Goal: Transaction & Acquisition: Purchase product/service

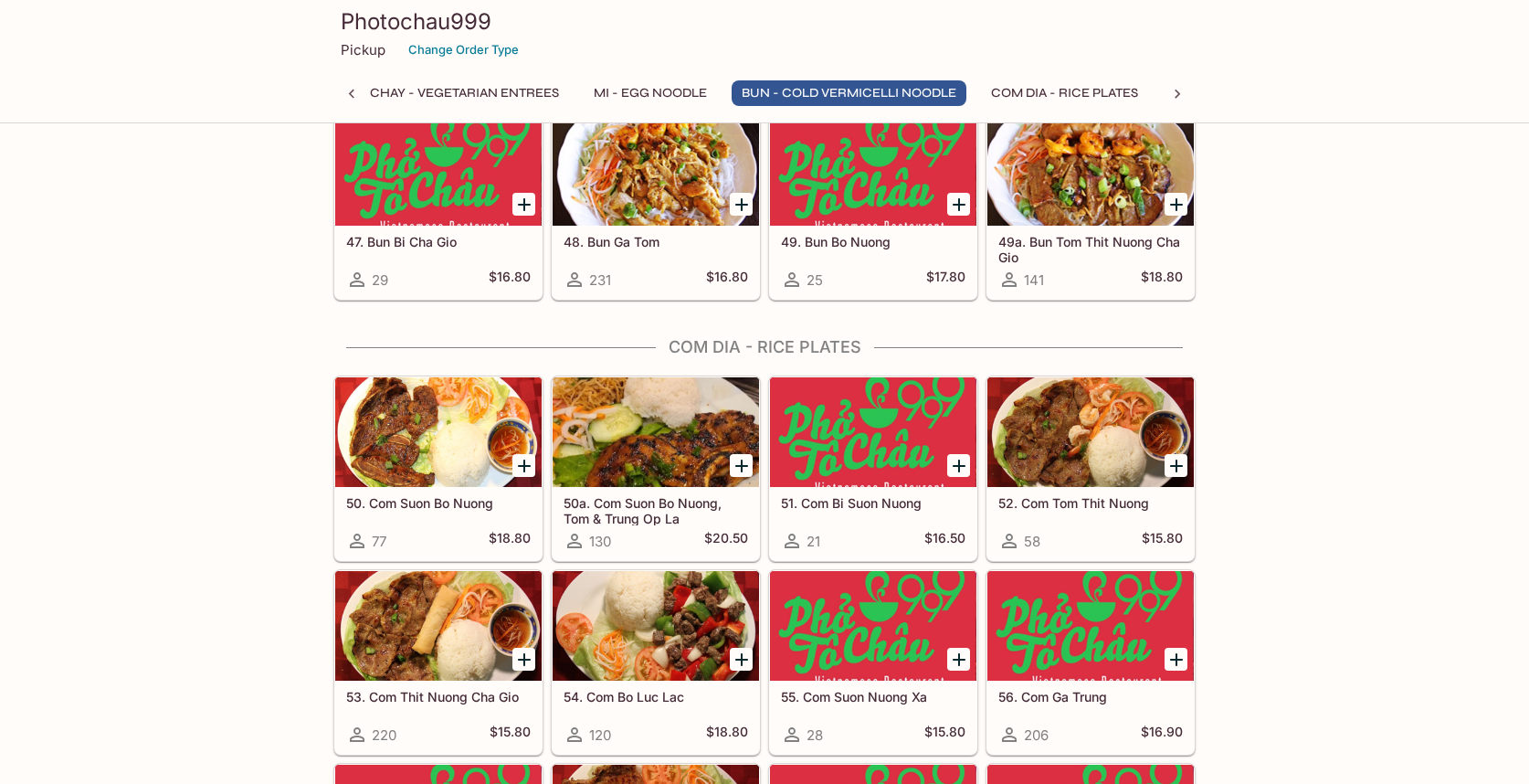
scroll to position [3493, 0]
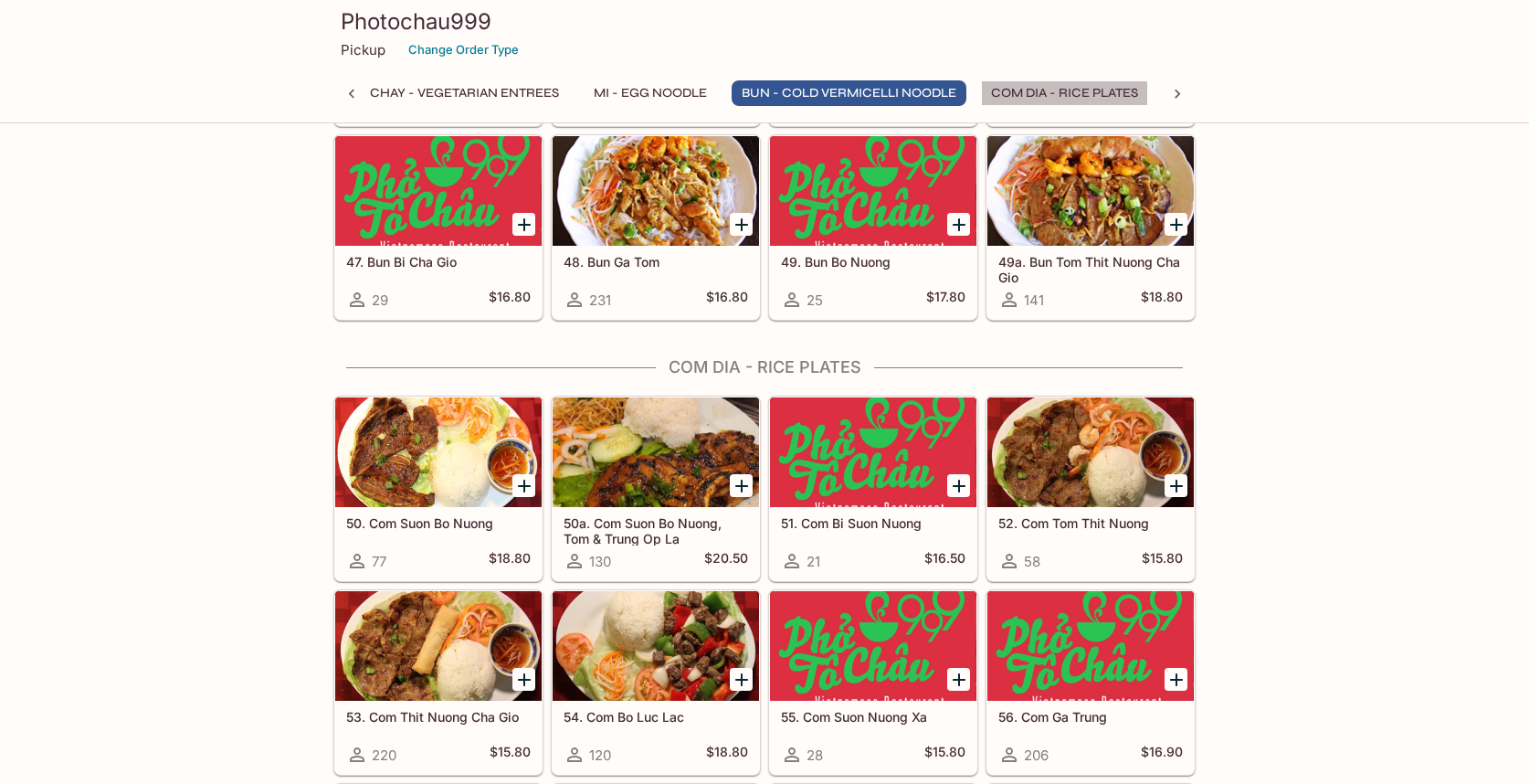
click at [1125, 85] on button "Com Dia - Rice Plates" at bounding box center [1065, 94] width 167 height 26
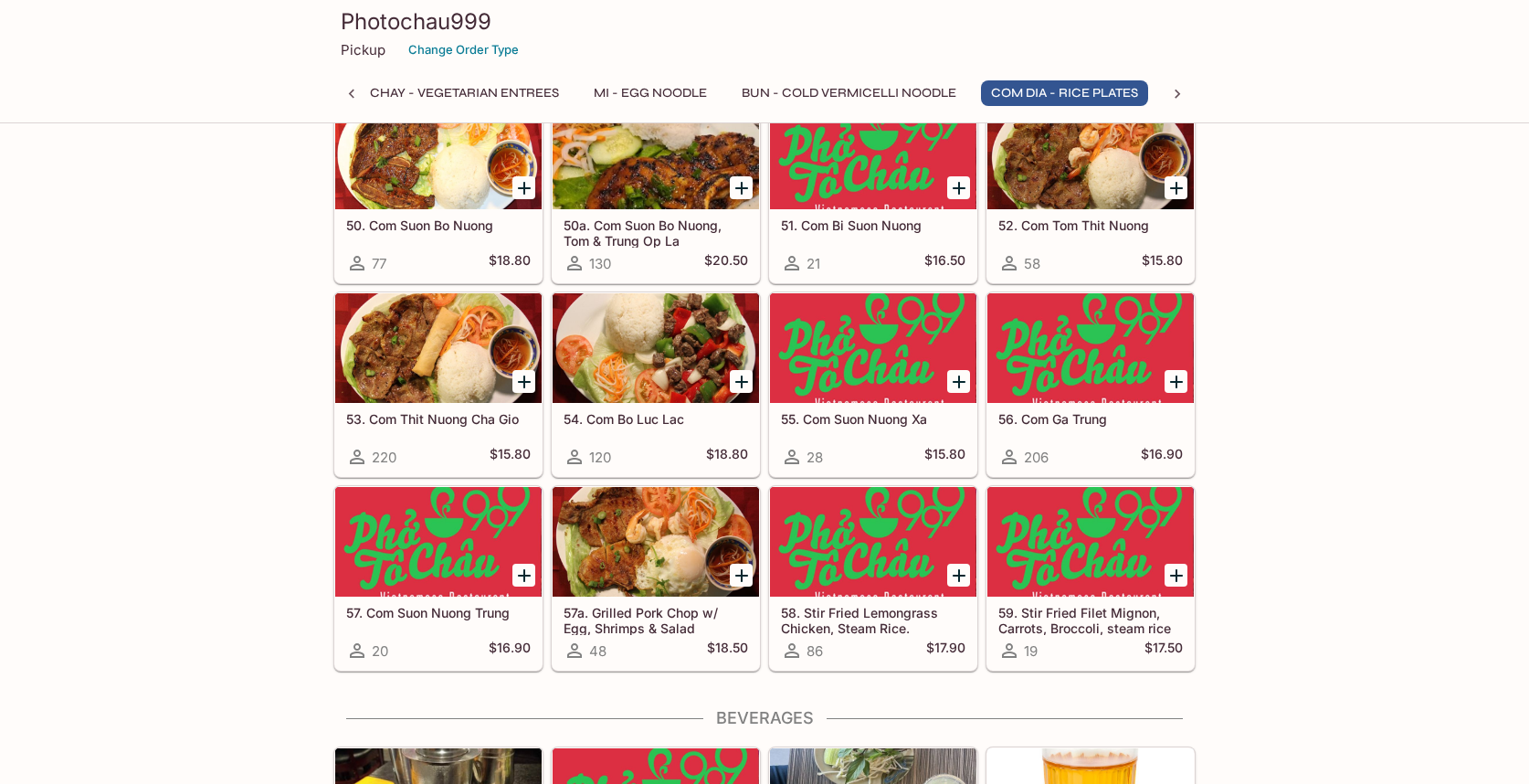
scroll to position [3795, 0]
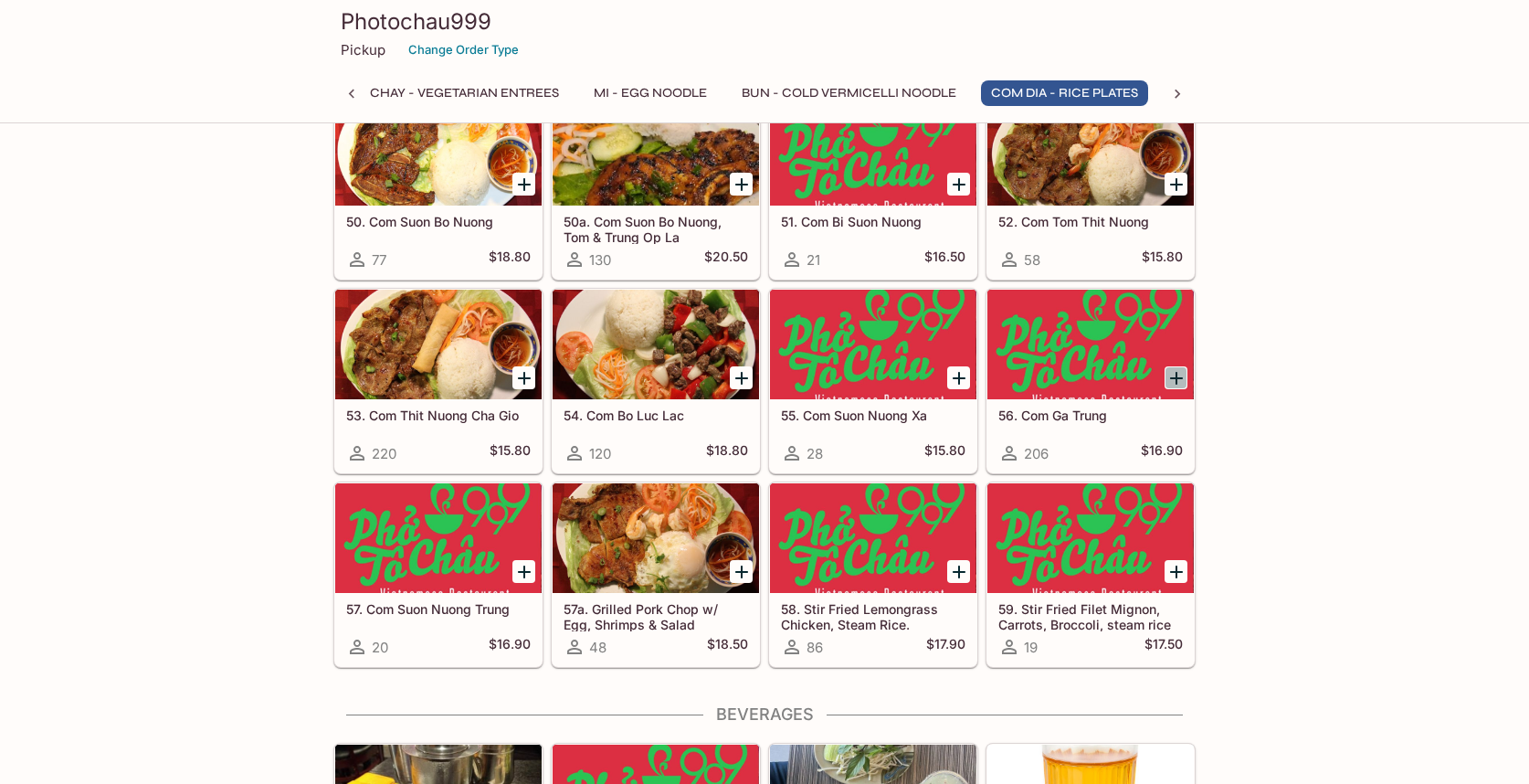
click at [1172, 374] on icon "Add 56. Com Ga Trung" at bounding box center [1176, 378] width 22 height 22
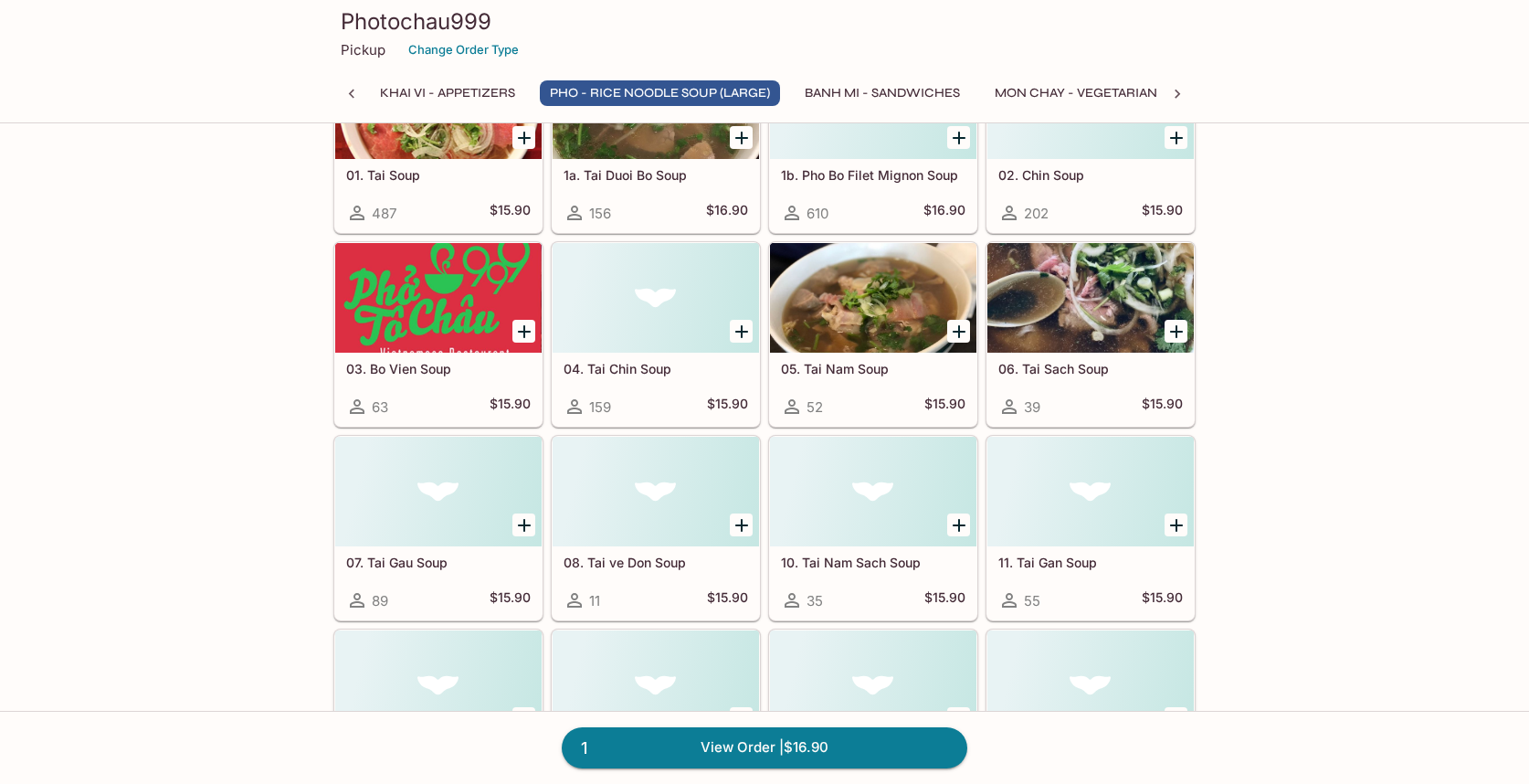
scroll to position [601, 0]
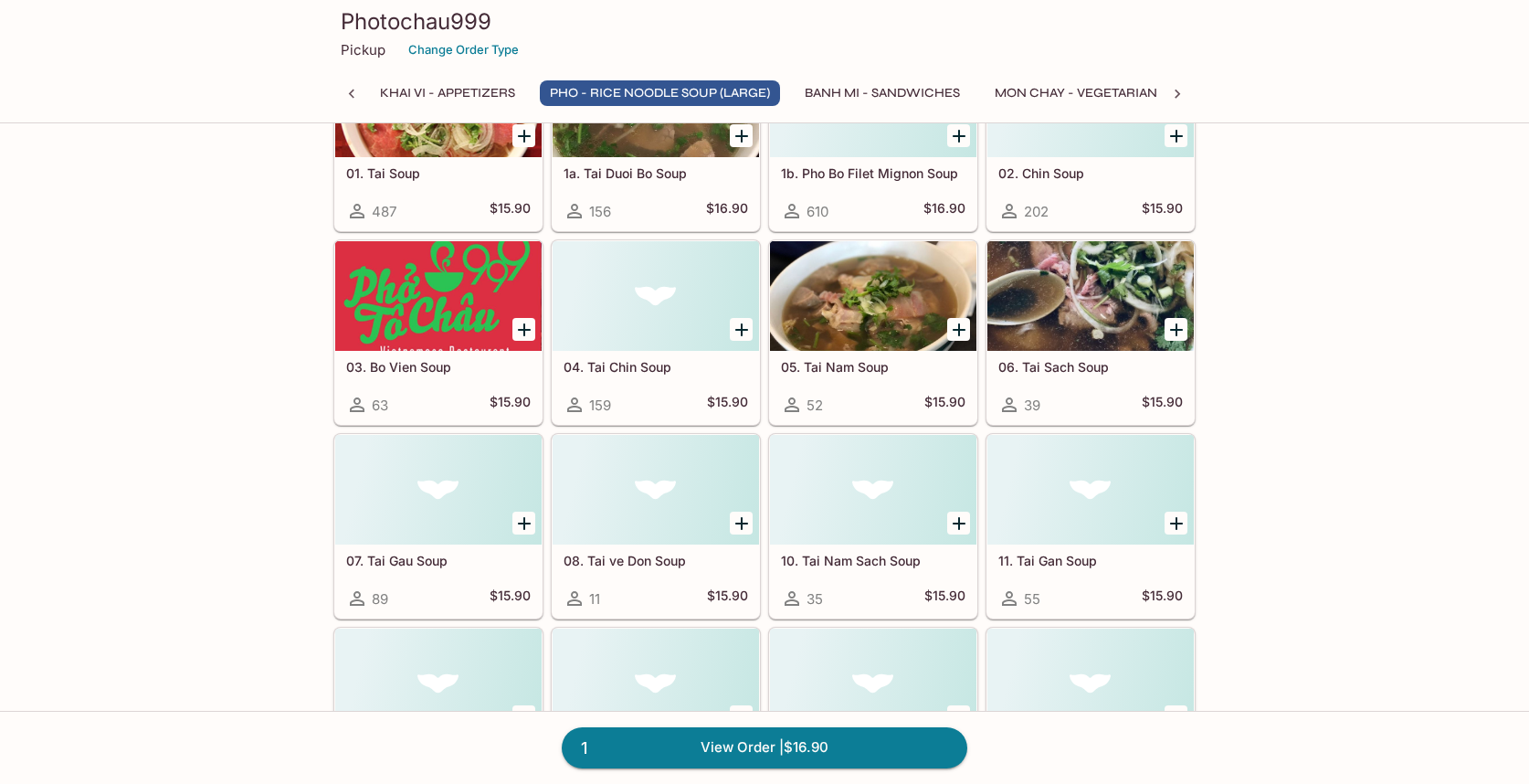
click at [518, 329] on icon "Add 03. Bo Vien Soup" at bounding box center [524, 330] width 13 height 13
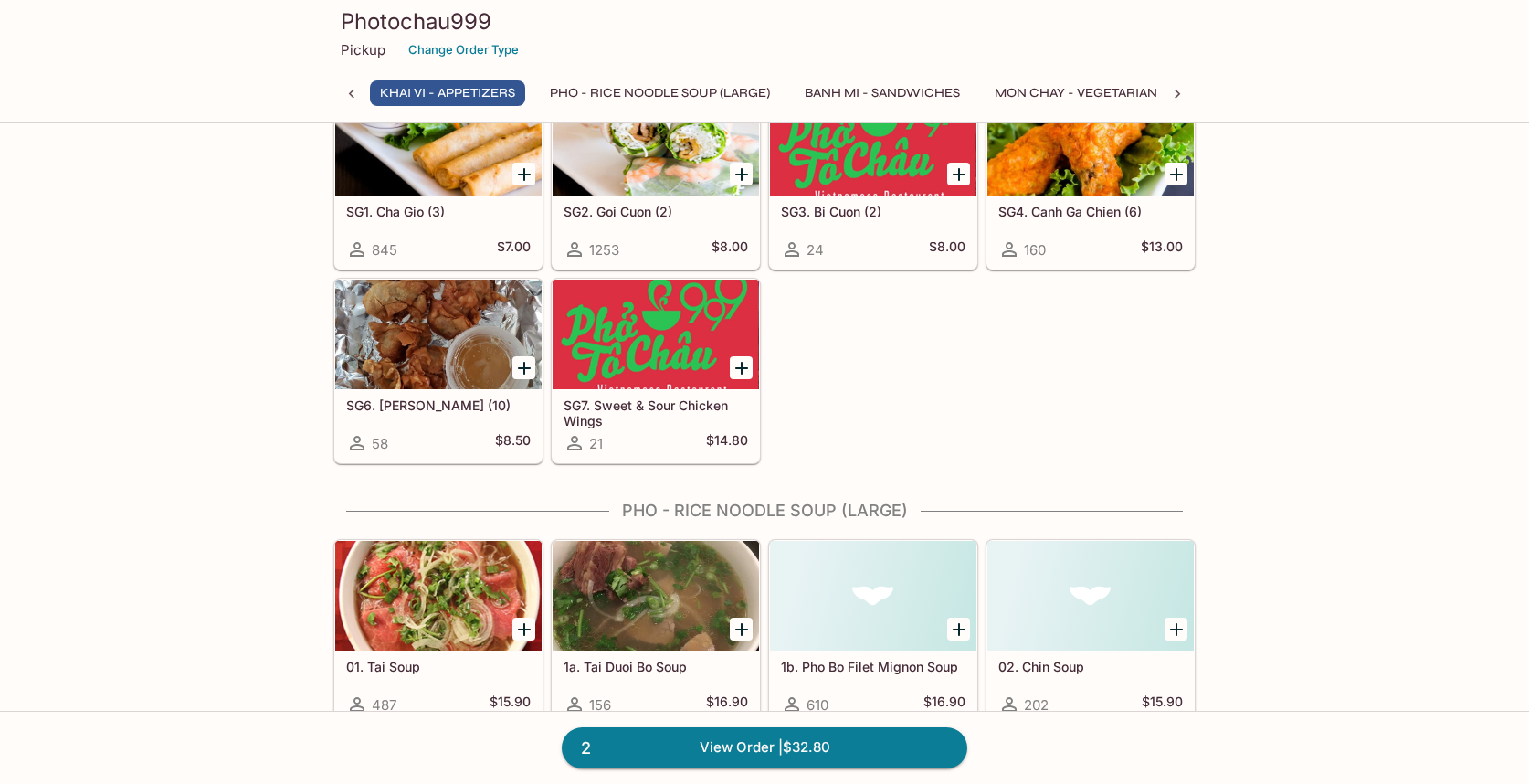
scroll to position [152, 0]
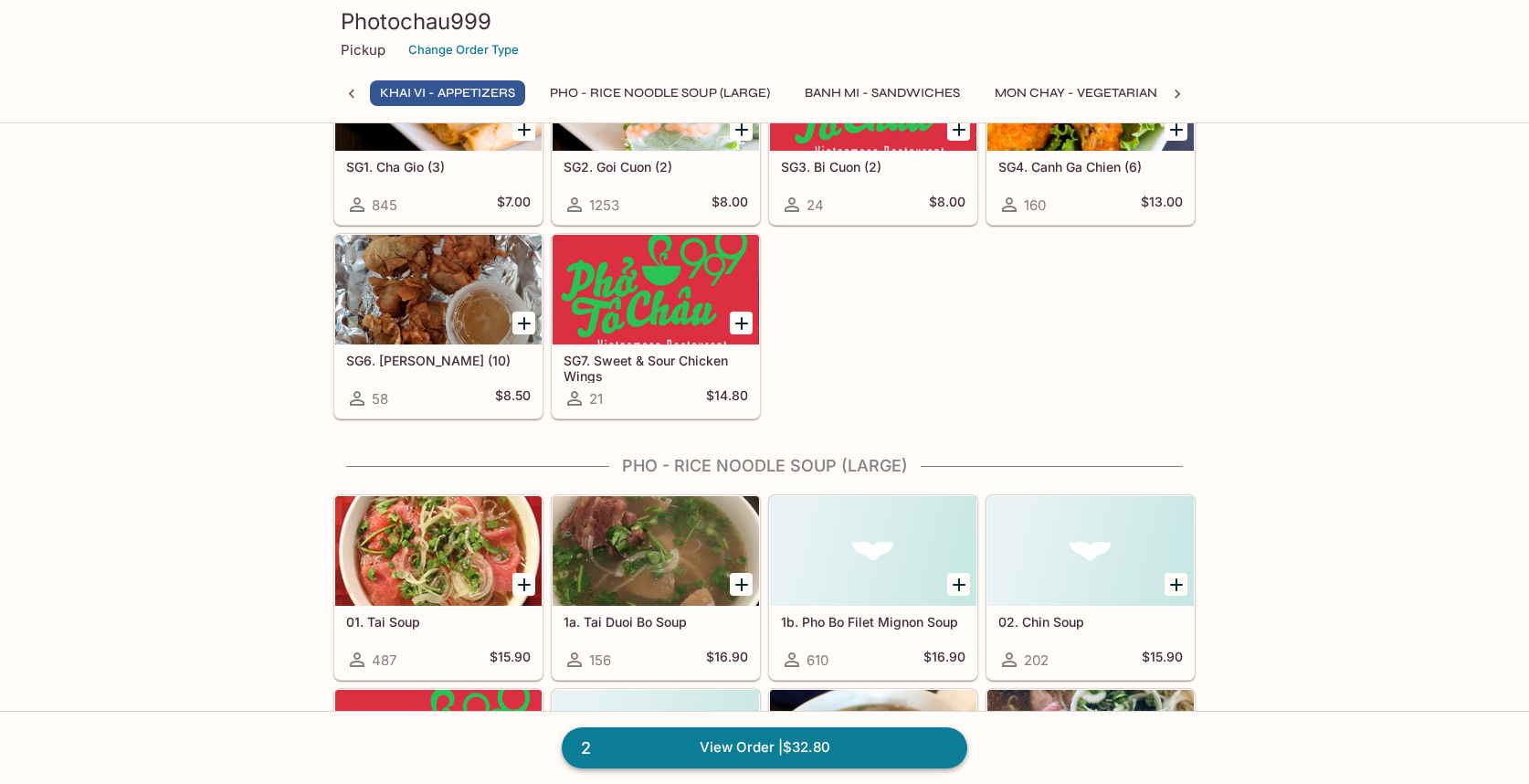
click at [741, 747] on link "2 View Order | $32.80" at bounding box center [764, 747] width 406 height 40
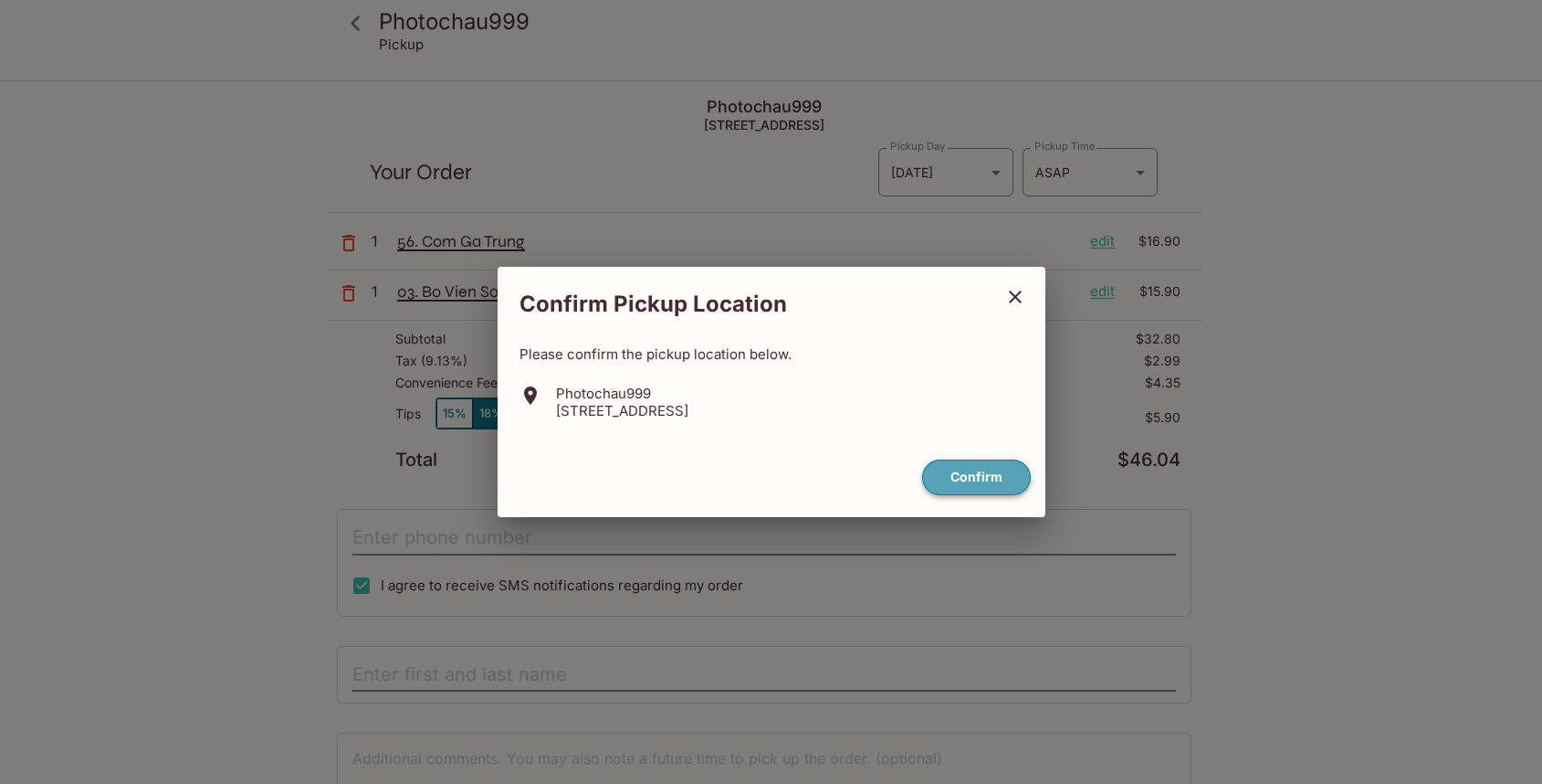
click at [971, 469] on button "Confirm" at bounding box center [976, 477] width 109 height 35
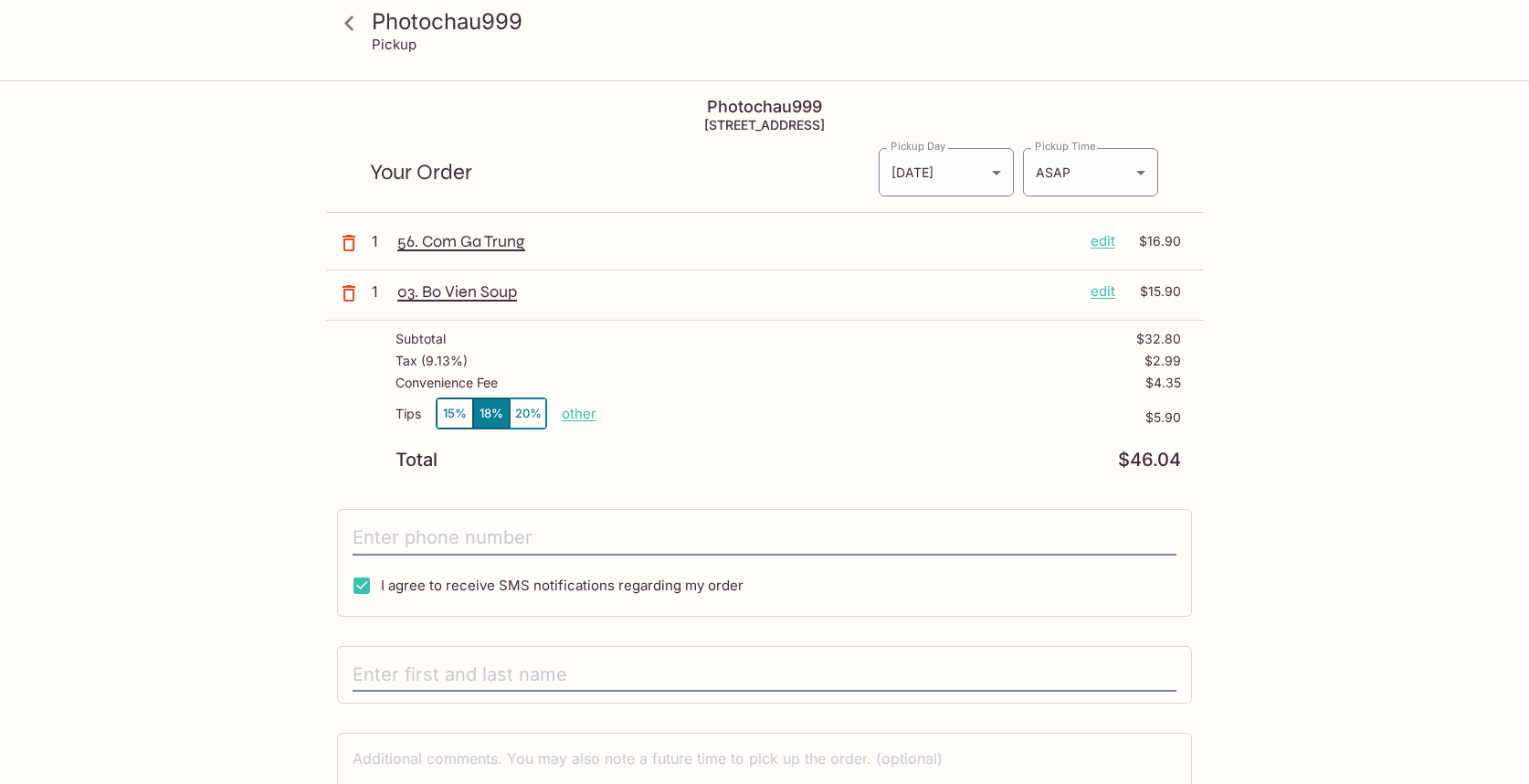
click at [1108, 243] on p "edit" at bounding box center [1103, 242] width 25 height 20
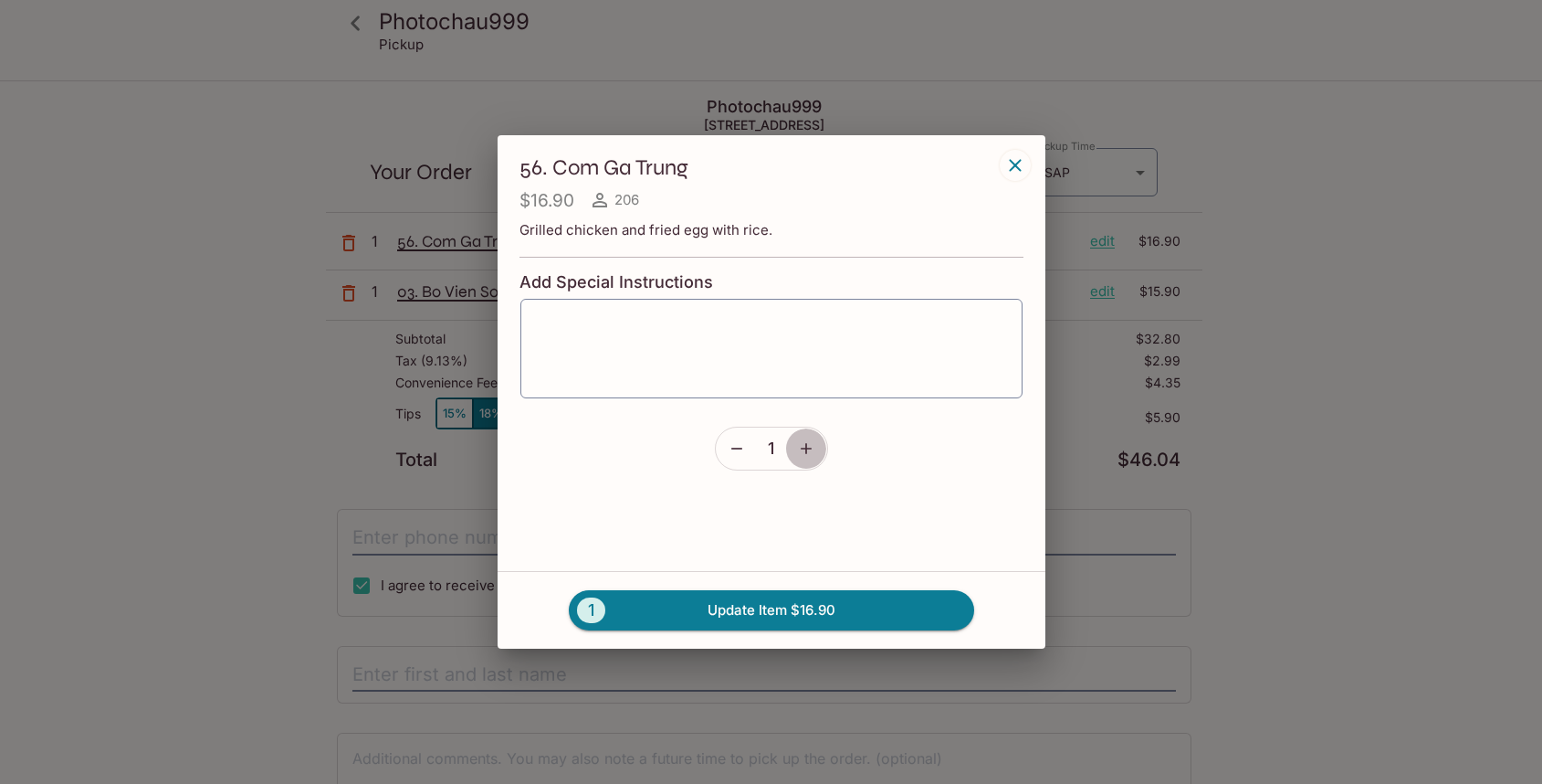
click at [810, 444] on icon "button" at bounding box center [806, 449] width 19 height 19
click at [839, 611] on button "2 Update Item $33.80" at bounding box center [771, 609] width 406 height 40
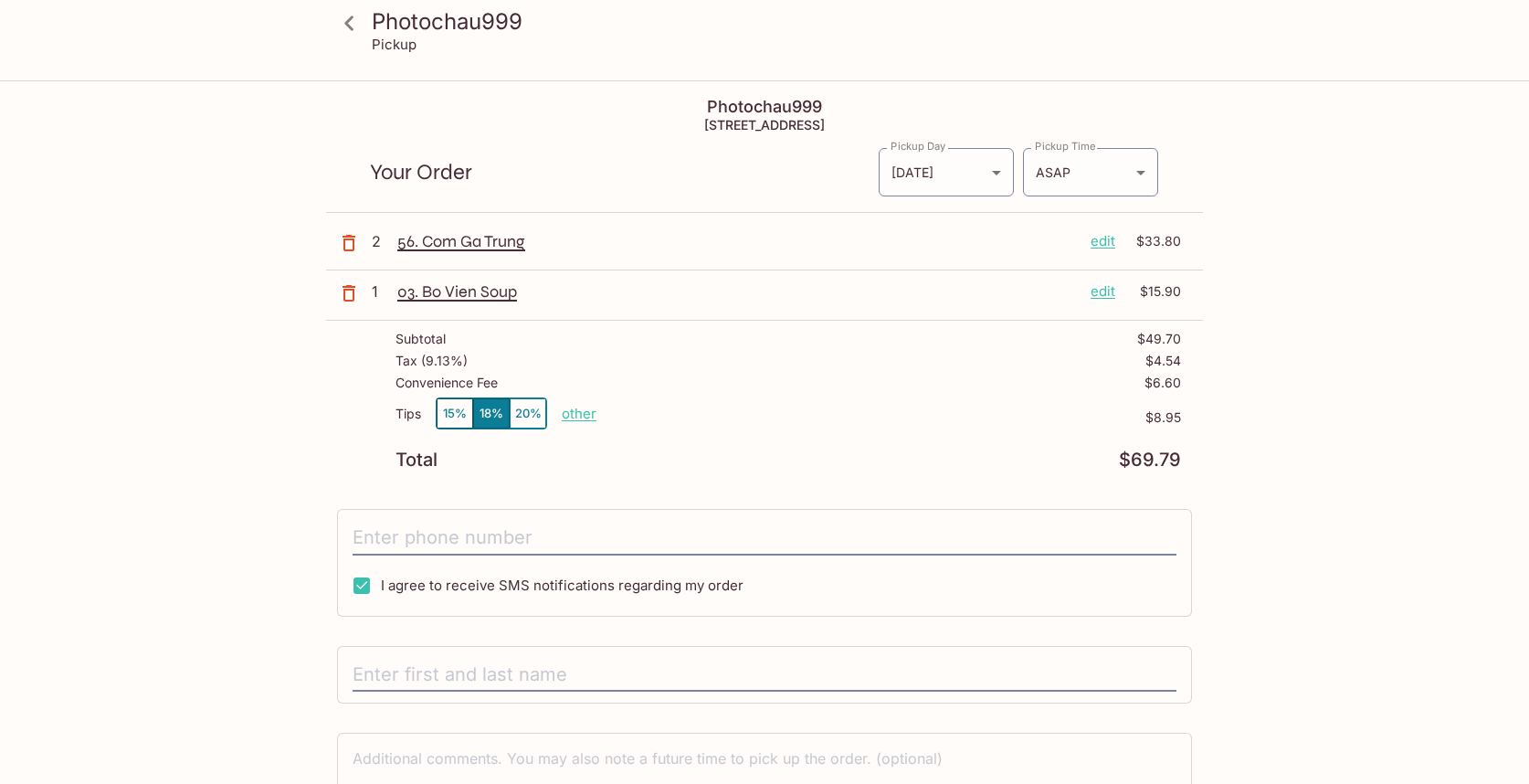
click at [451, 408] on button "15%" at bounding box center [454, 413] width 36 height 30
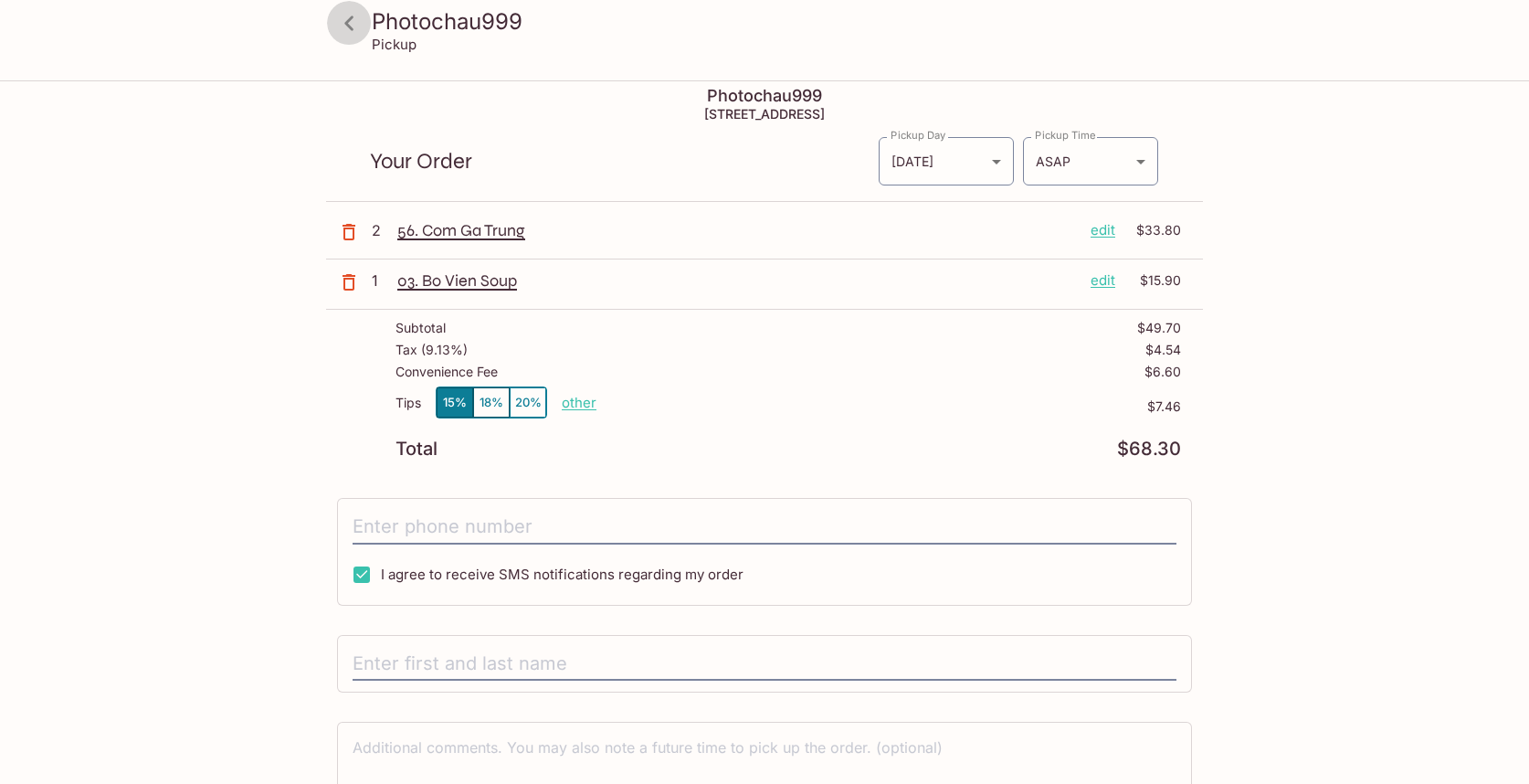
click at [346, 21] on icon at bounding box center [349, 23] width 9 height 15
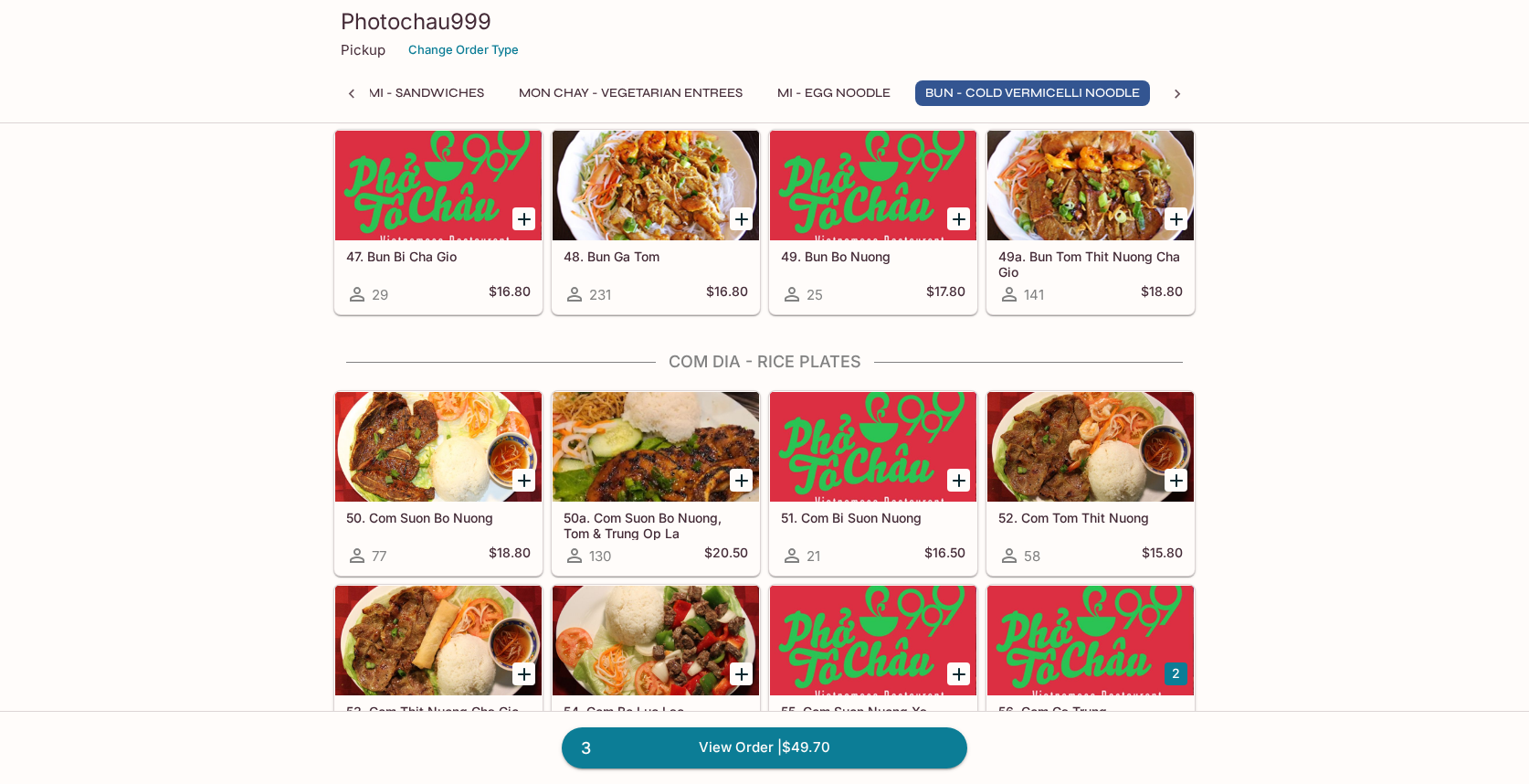
scroll to position [3510, 0]
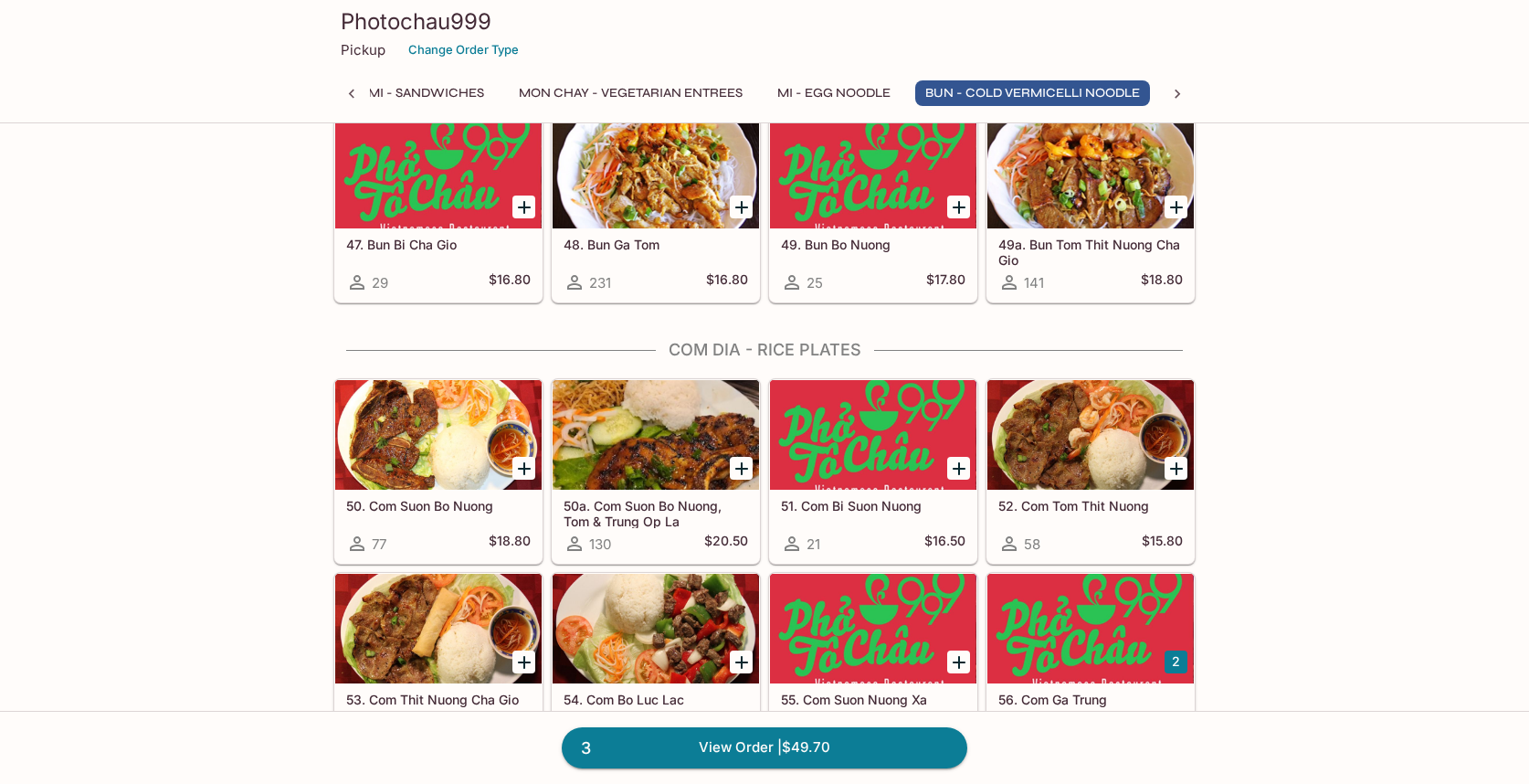
click at [1175, 466] on icon "Add 52. Com Tom Thit Nuong" at bounding box center [1176, 468] width 13 height 13
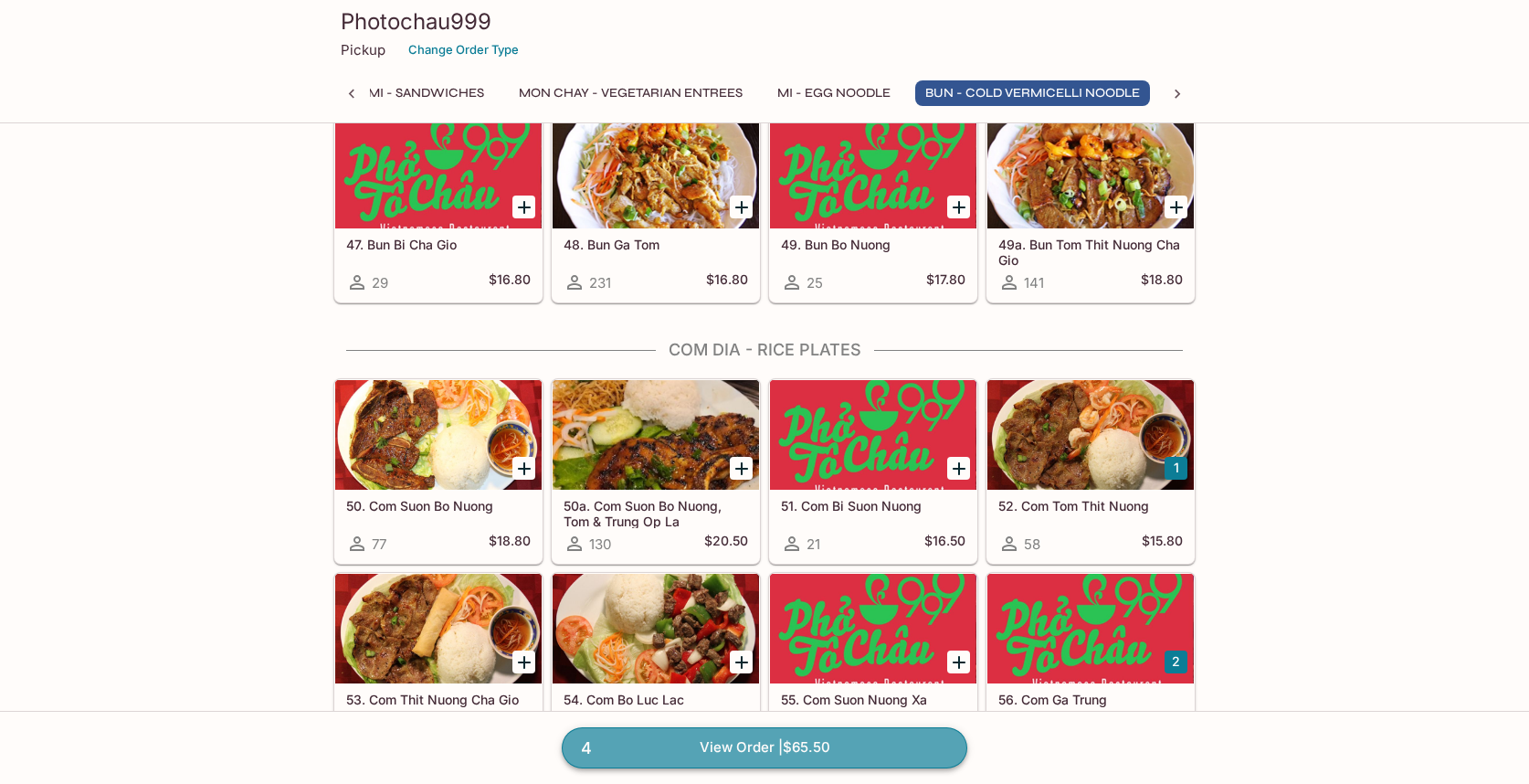
click at [745, 746] on link "4 View Order | $65.50" at bounding box center [764, 747] width 406 height 40
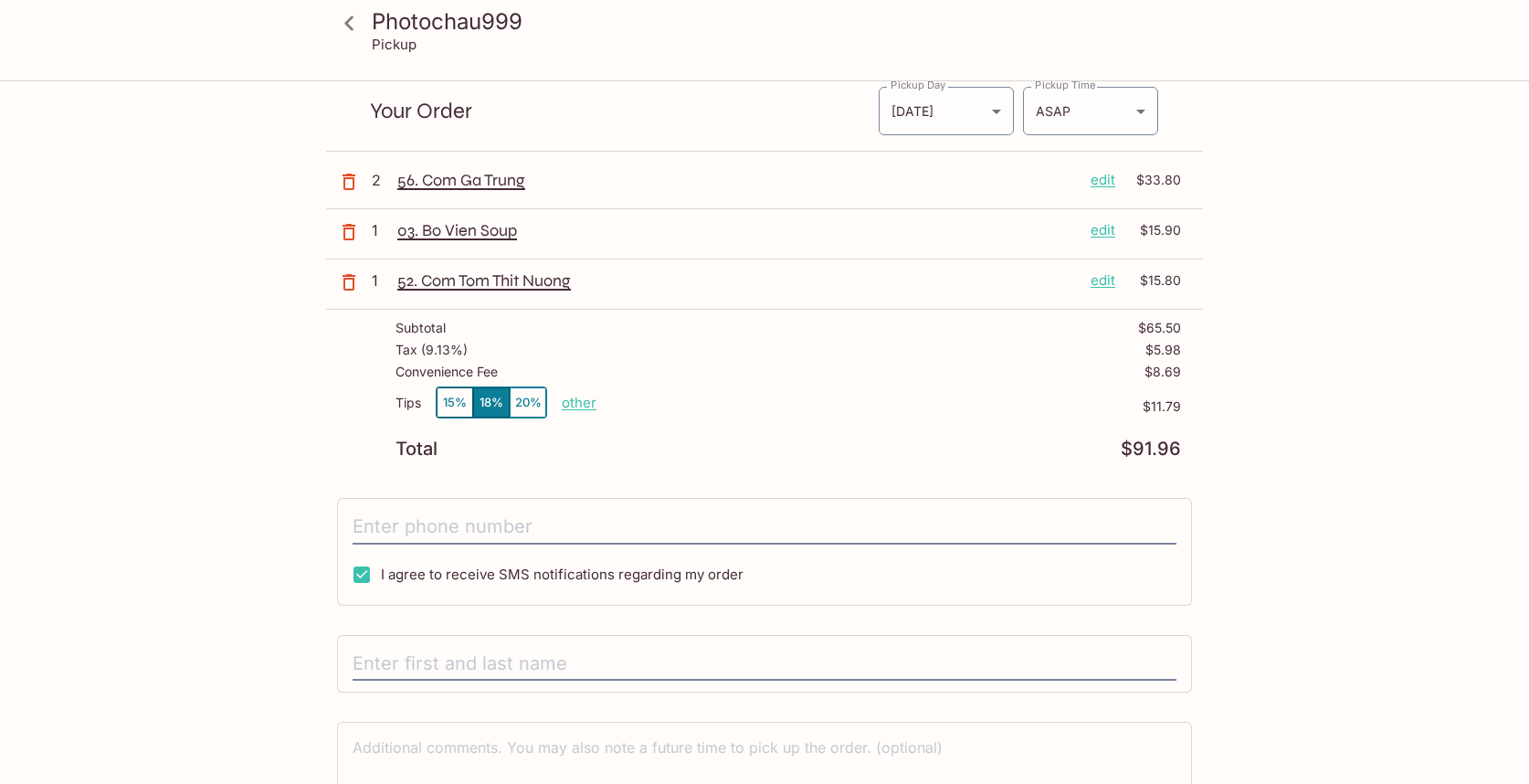
scroll to position [85, 0]
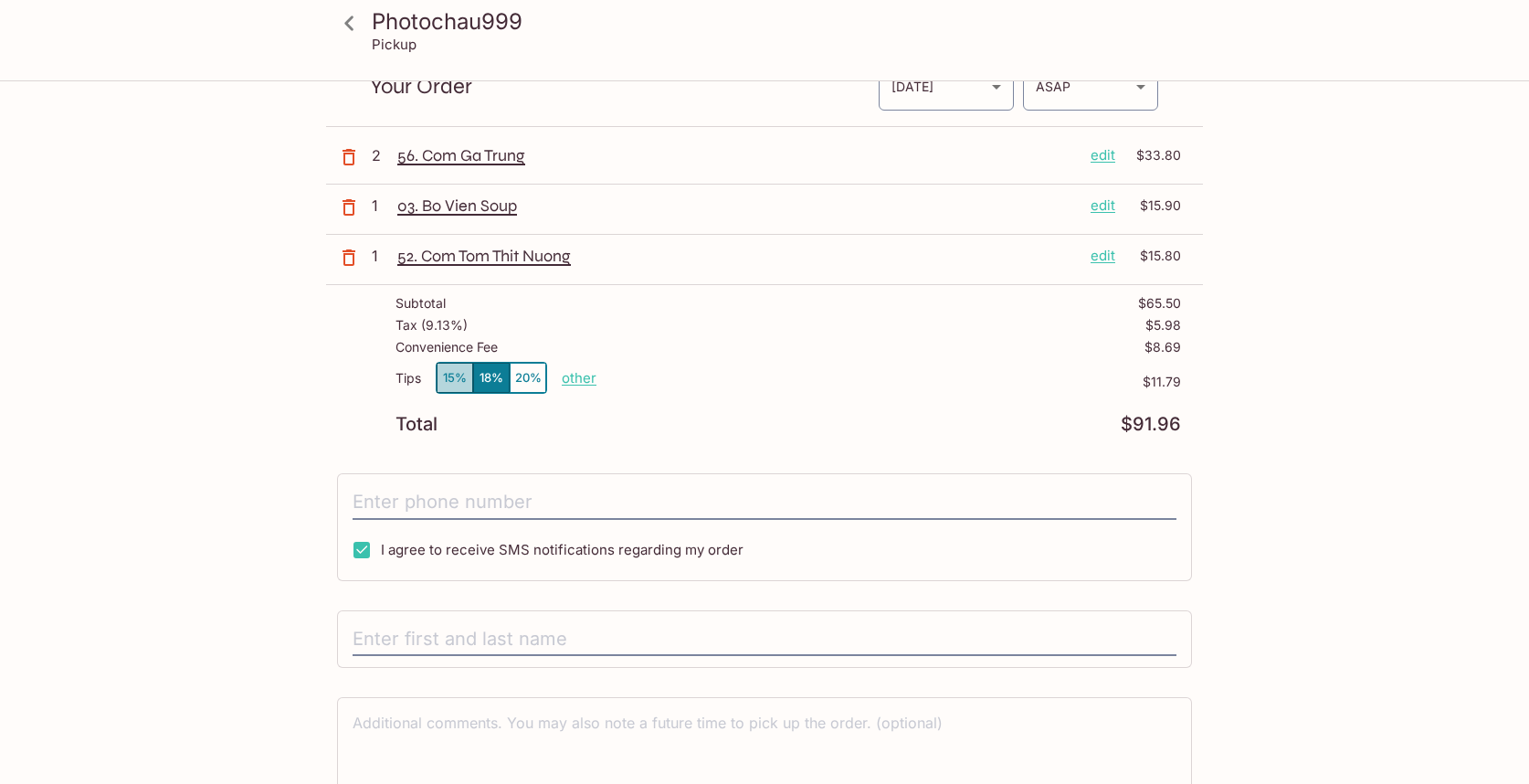
click at [454, 376] on button "15%" at bounding box center [454, 377] width 36 height 30
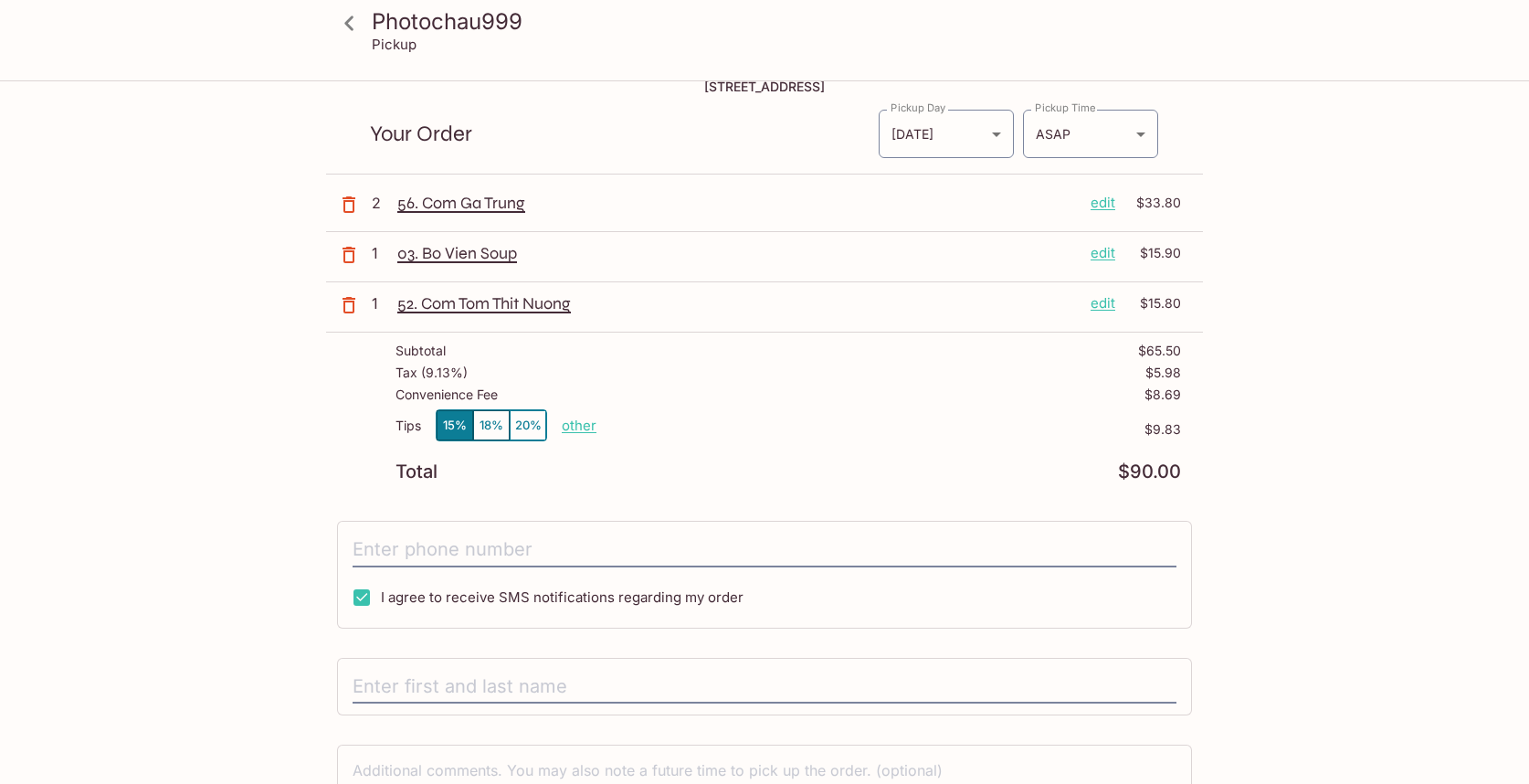
scroll to position [0, 0]
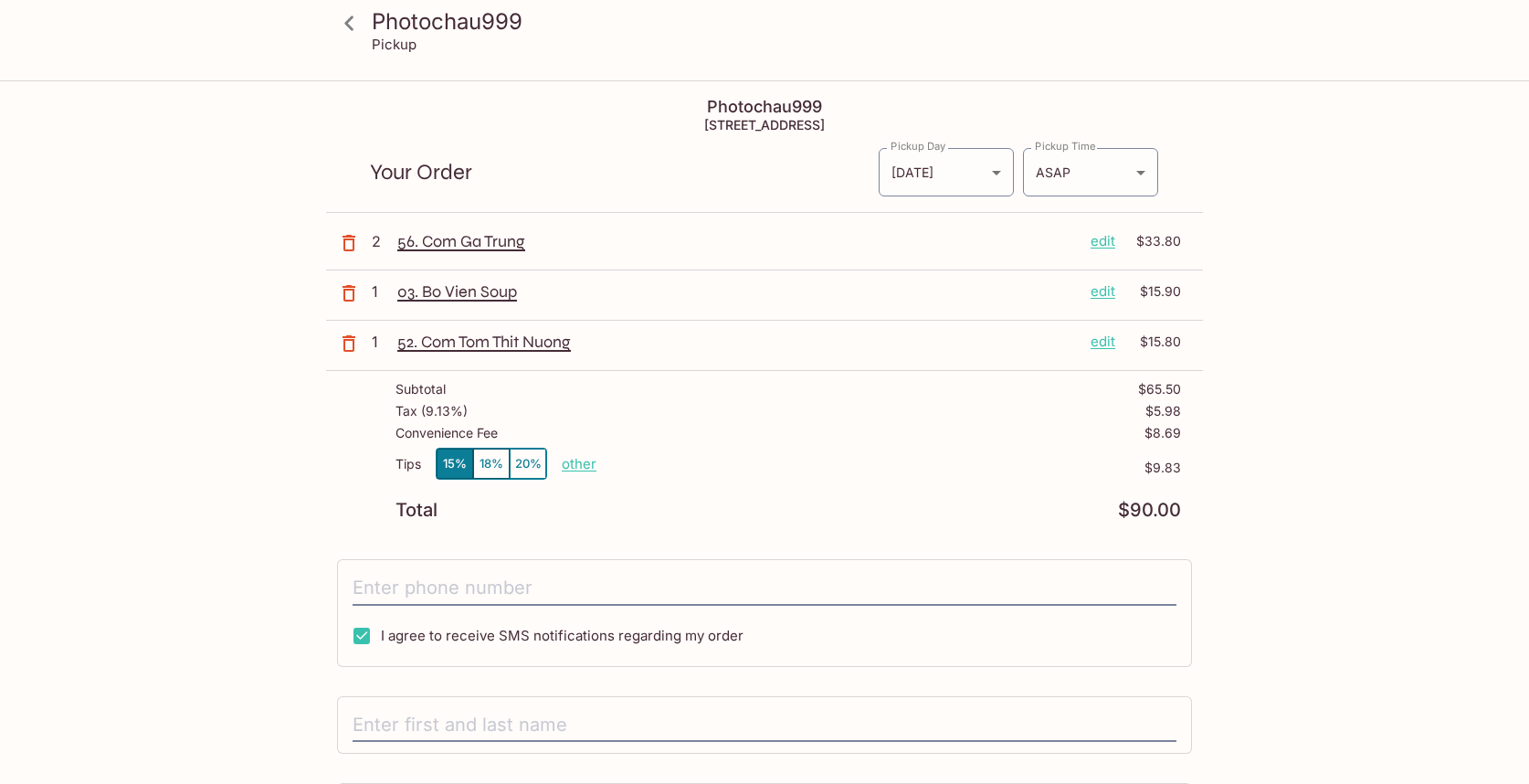
click at [350, 22] on icon at bounding box center [349, 23] width 32 height 32
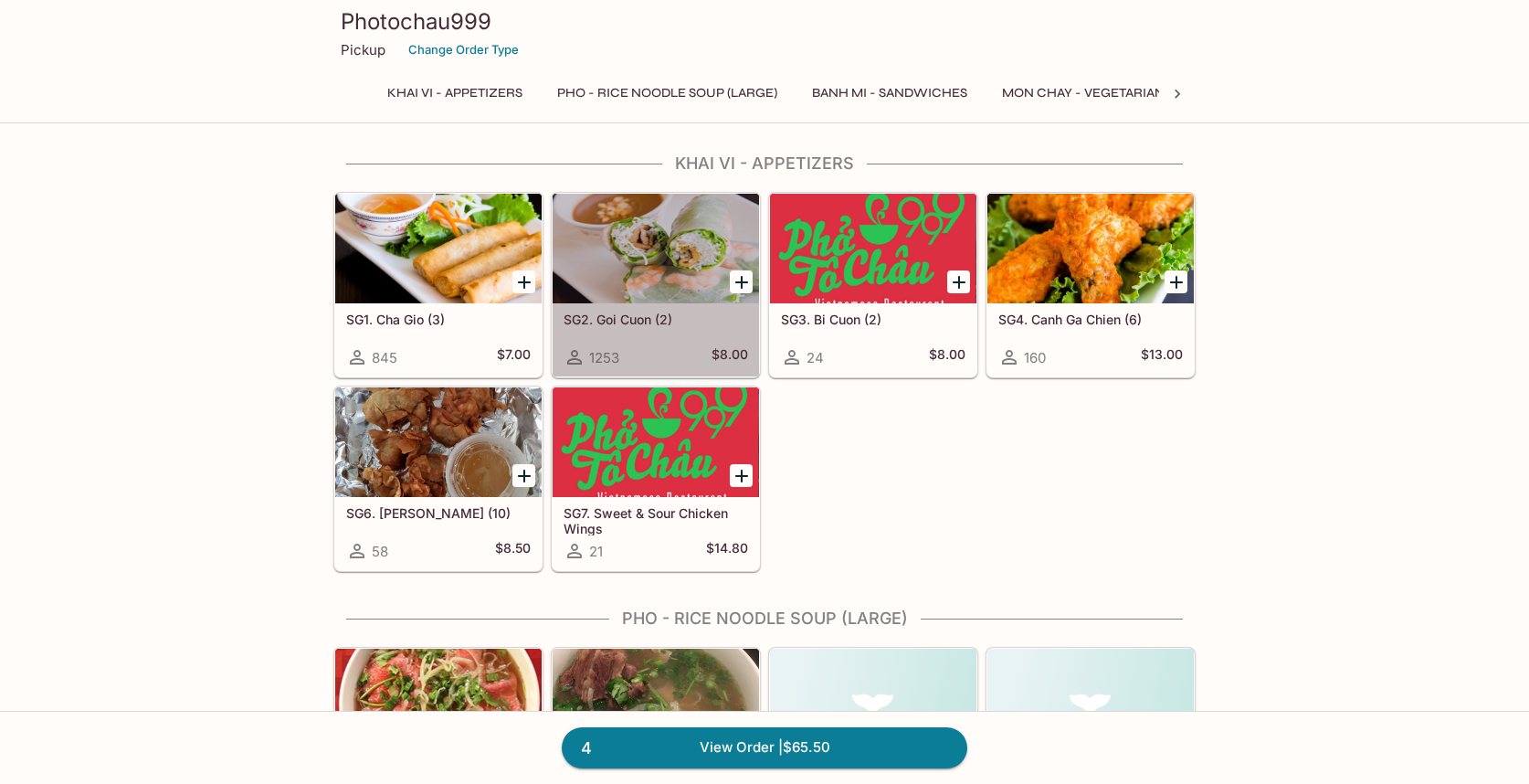
click at [662, 253] on div at bounding box center [656, 248] width 206 height 110
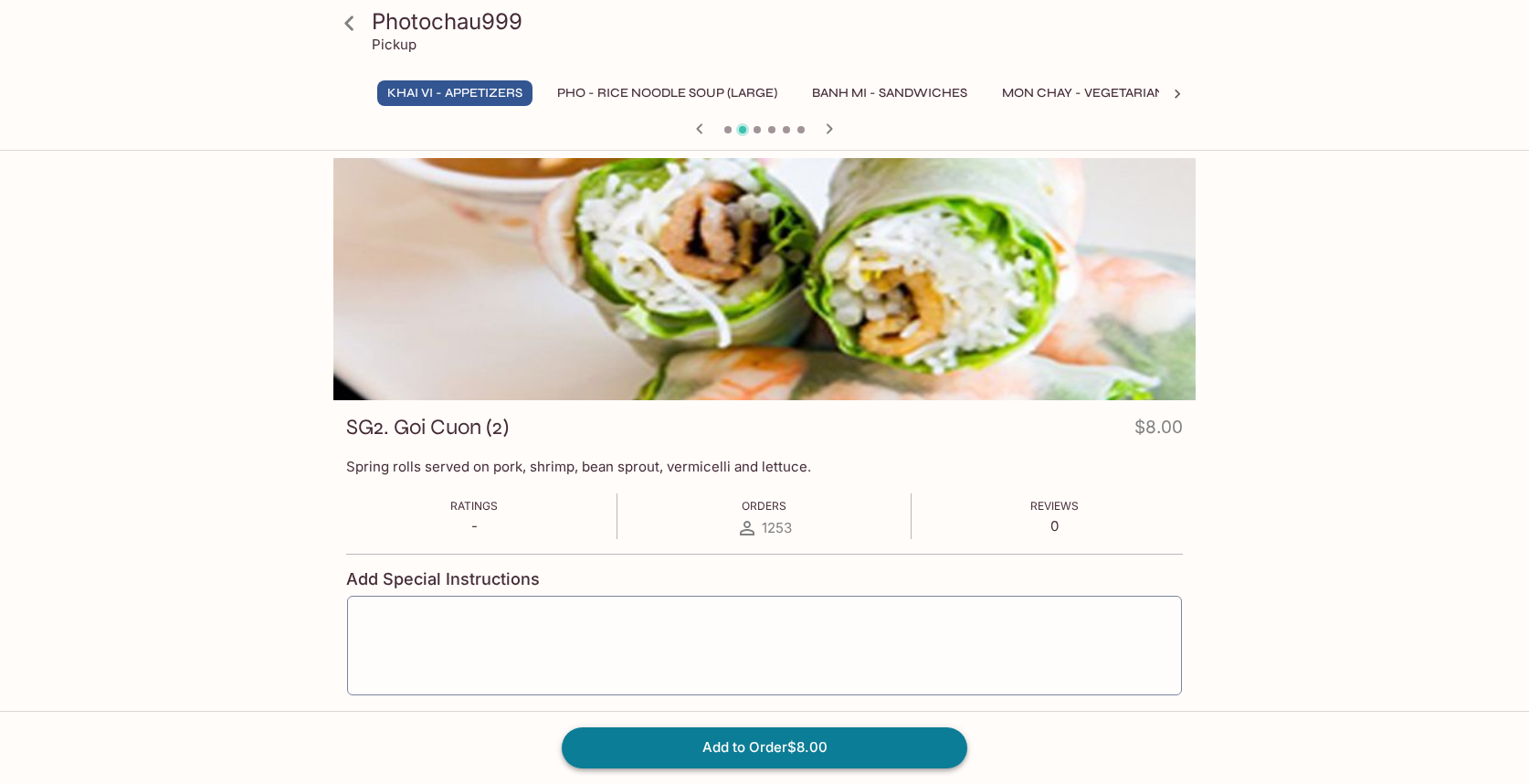
click at [846, 745] on button "Add to Order $8.00" at bounding box center [764, 747] width 406 height 40
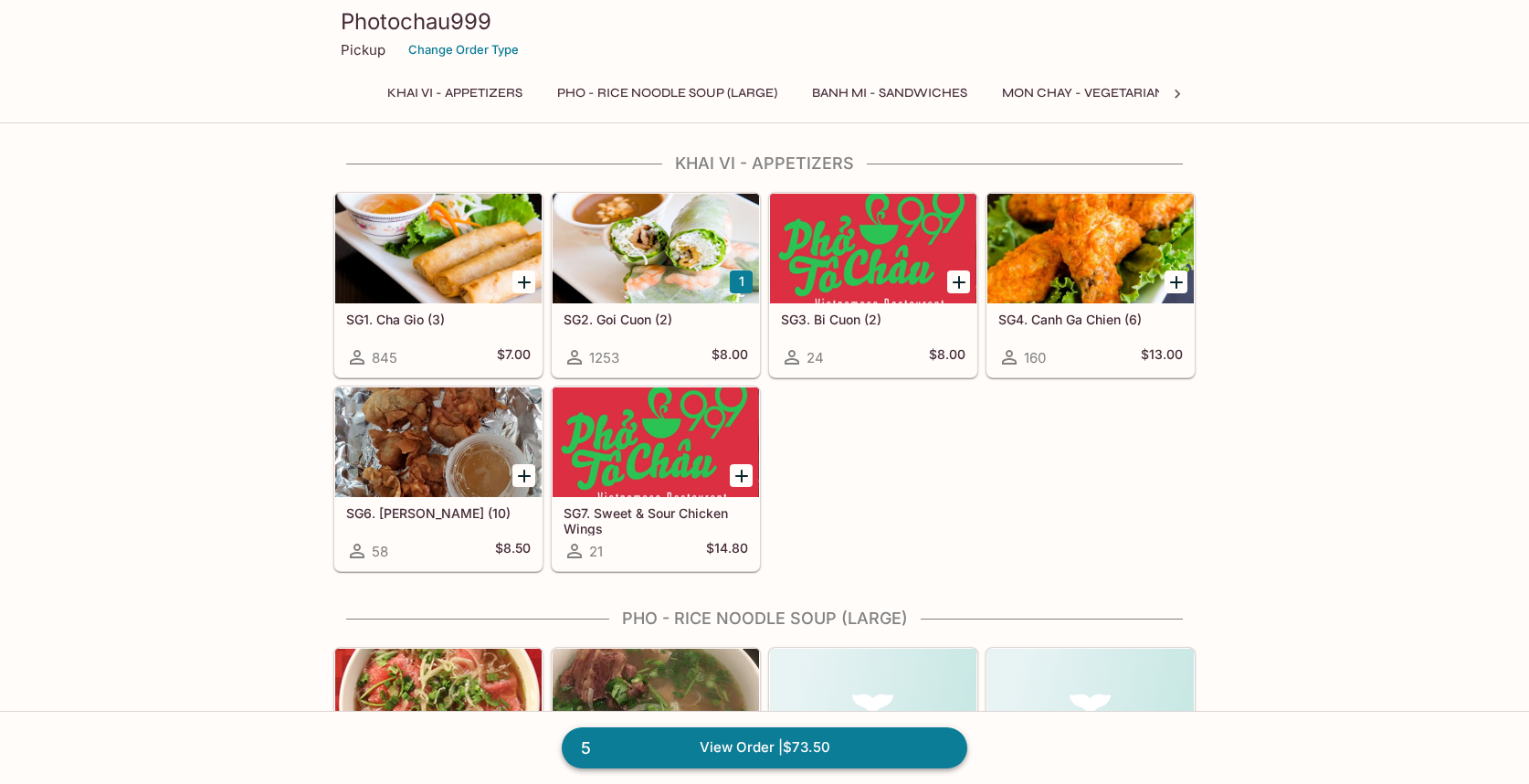
click at [786, 749] on link "5 View Order | $73.50" at bounding box center [764, 747] width 406 height 40
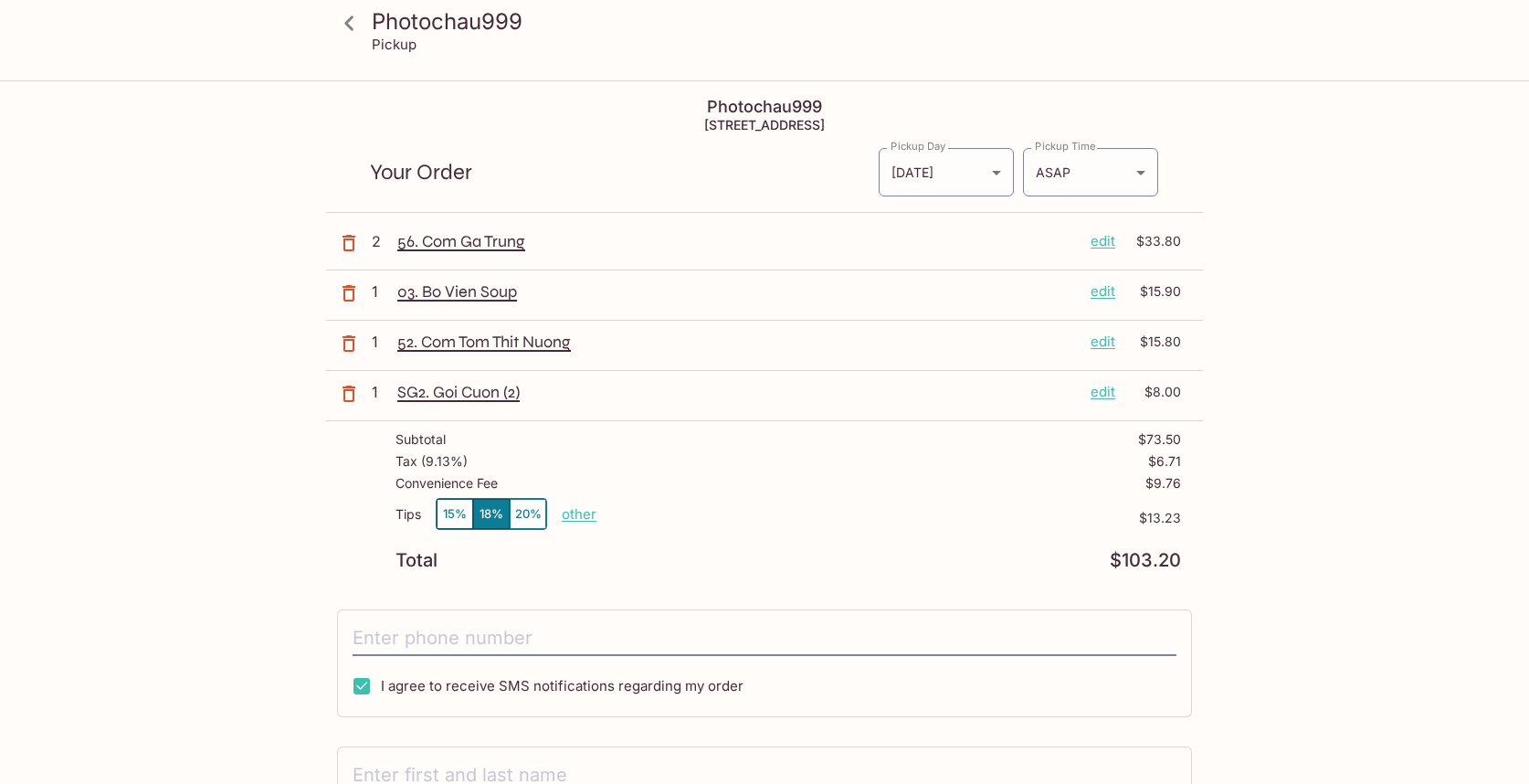
click at [455, 514] on button "15%" at bounding box center [454, 514] width 36 height 30
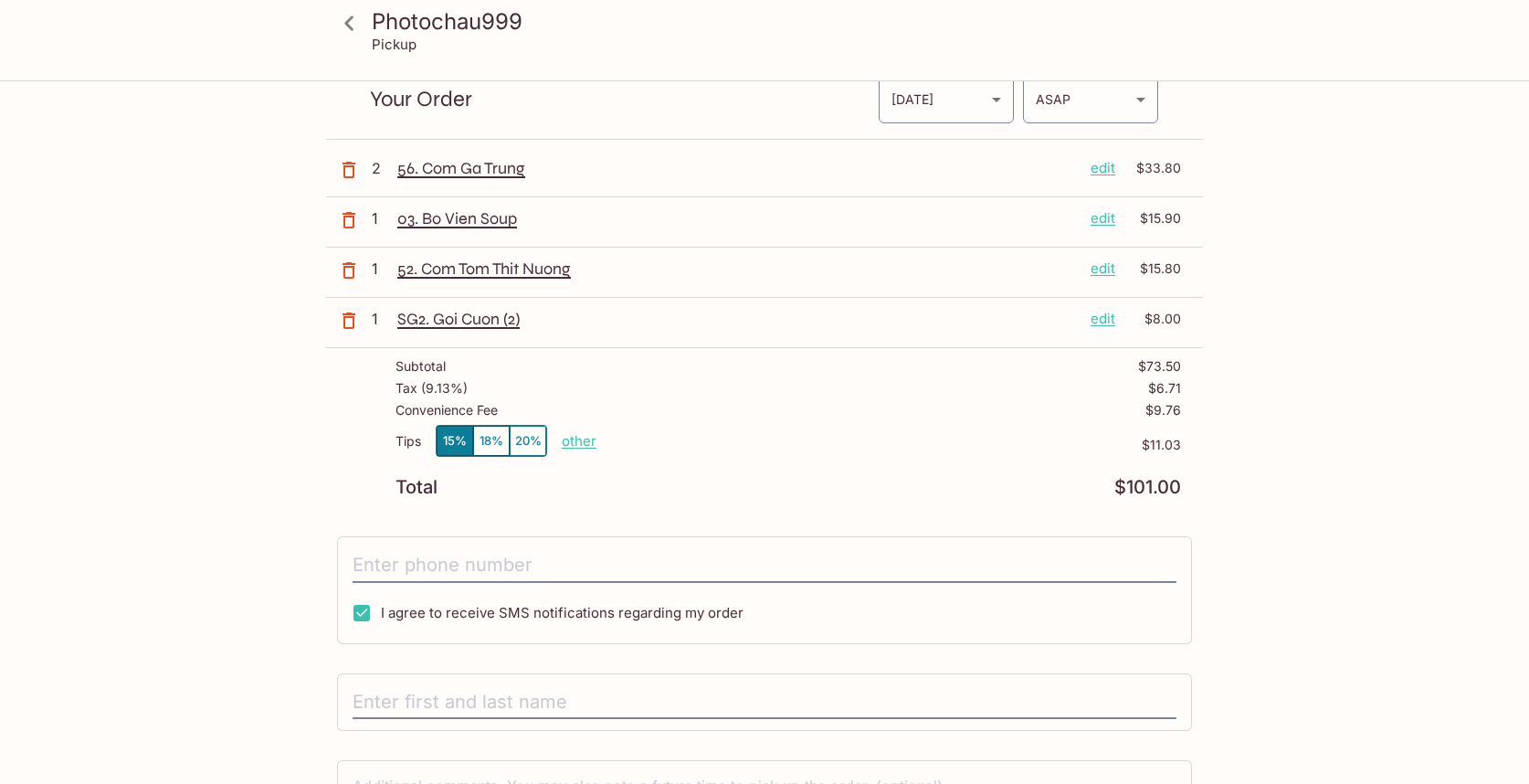
scroll to position [138, 0]
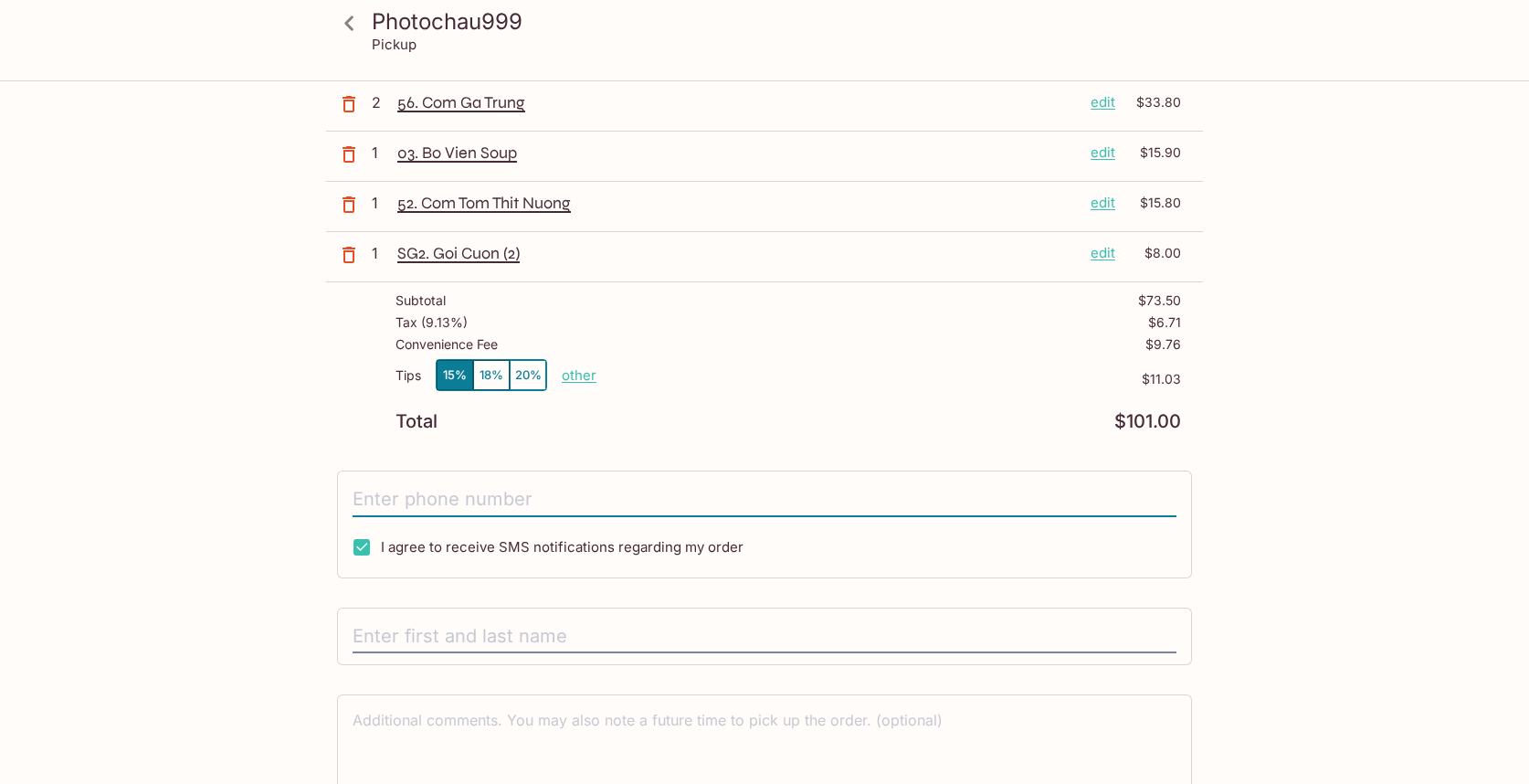
click at [472, 509] on input "tel" at bounding box center [764, 499] width 824 height 34
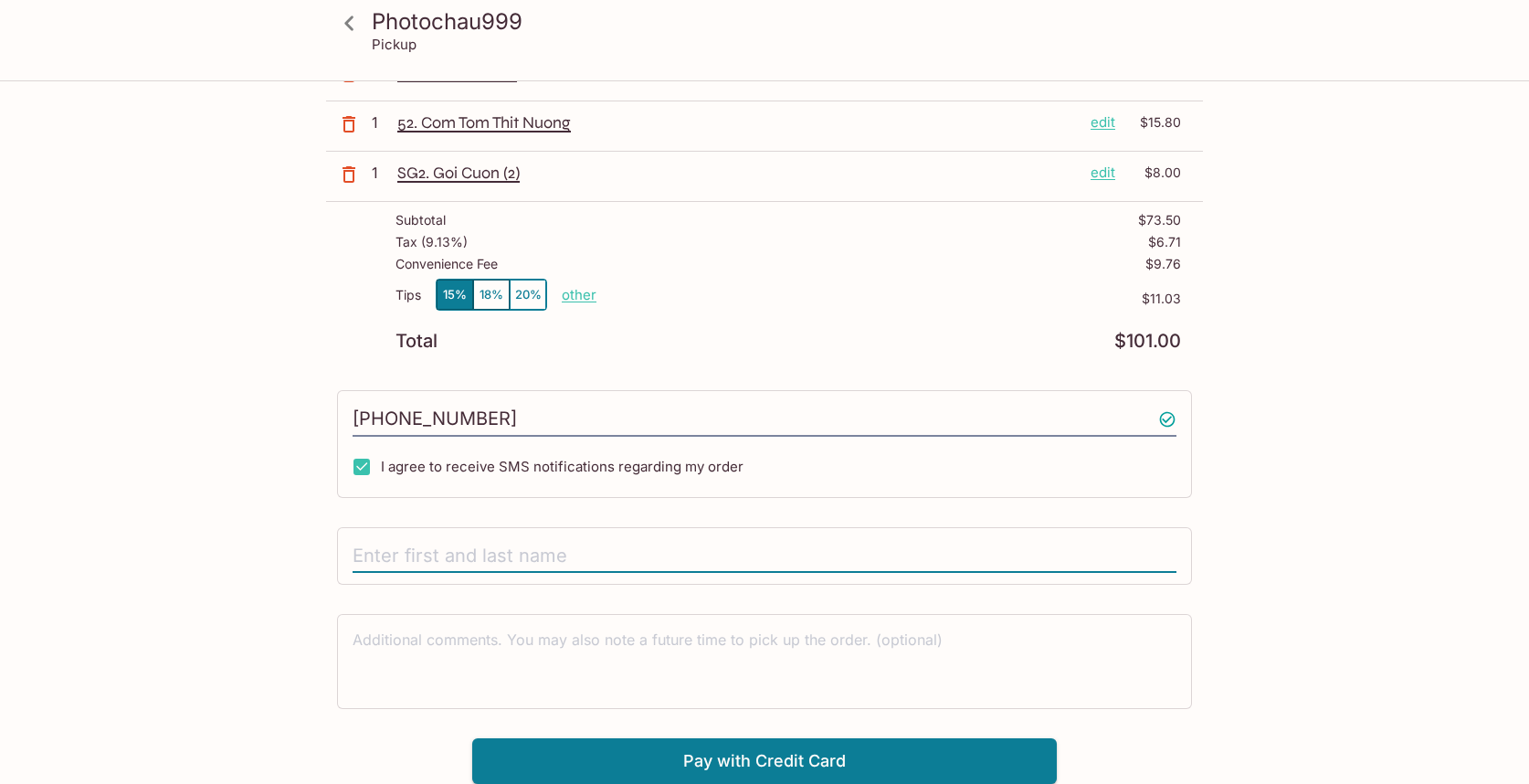
click at [506, 546] on input "text" at bounding box center [764, 555] width 824 height 34
drag, startPoint x: 523, startPoint y: 416, endPoint x: 338, endPoint y: 413, distance: 185.0
click at [338, 413] on div "[PHONE_NUMBER] I agree to receive SMS notifications regarding my order" at bounding box center [764, 444] width 855 height 108
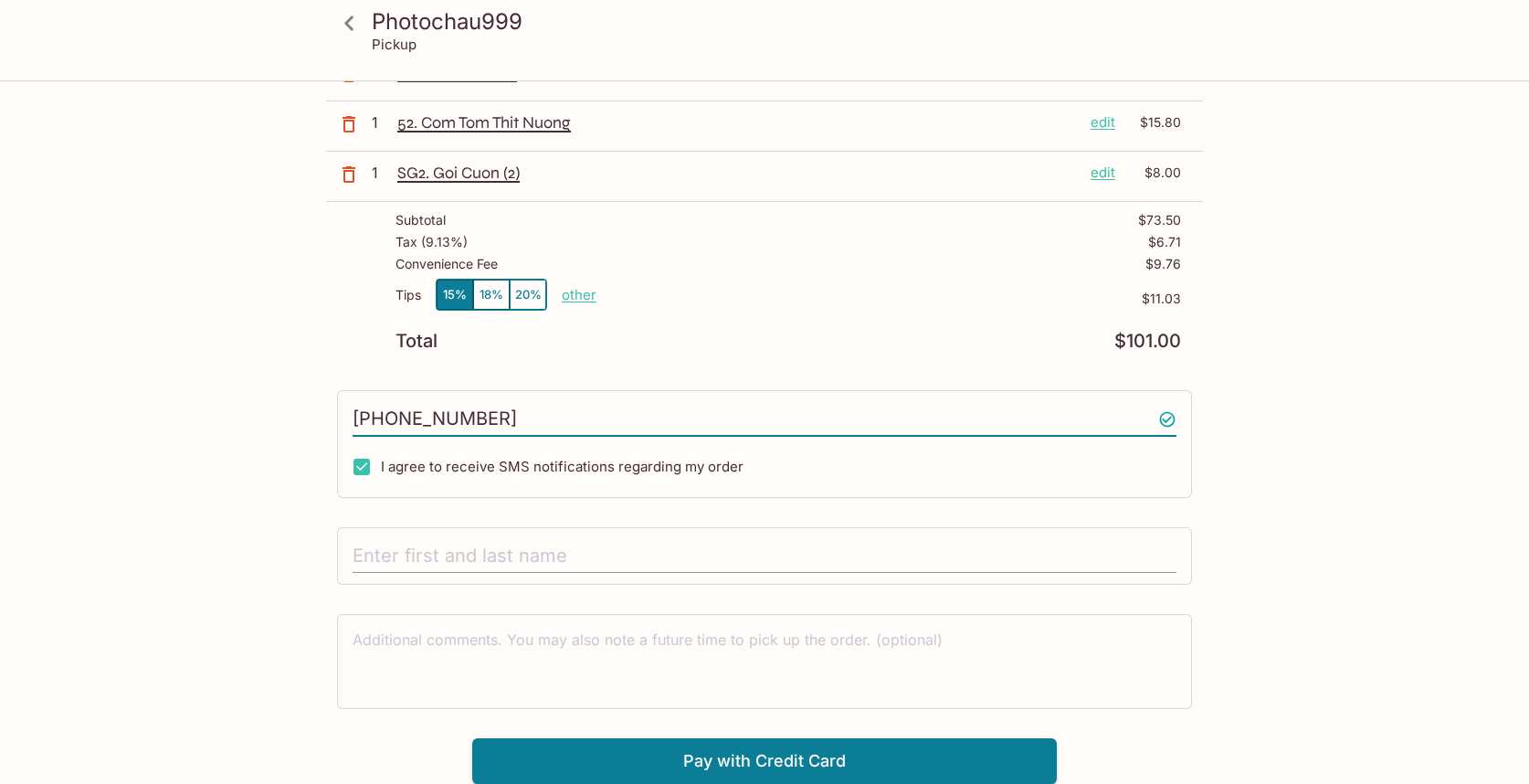
type input "[PHONE_NUMBER]"
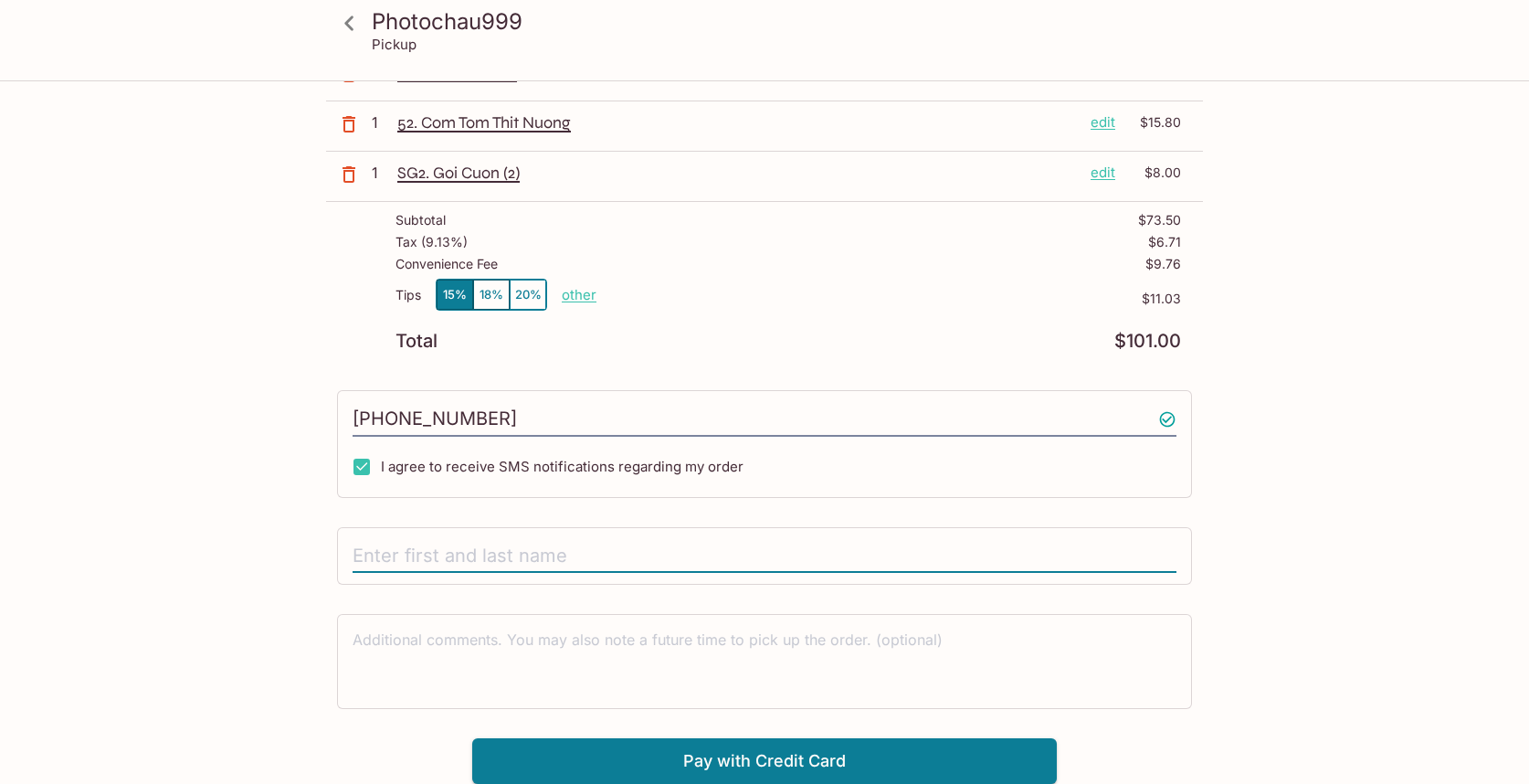
click at [395, 554] on input "text" at bounding box center [764, 555] width 824 height 34
type input "[PERSON_NAME]"
click at [750, 762] on button "Pay with Credit Card" at bounding box center [764, 760] width 584 height 46
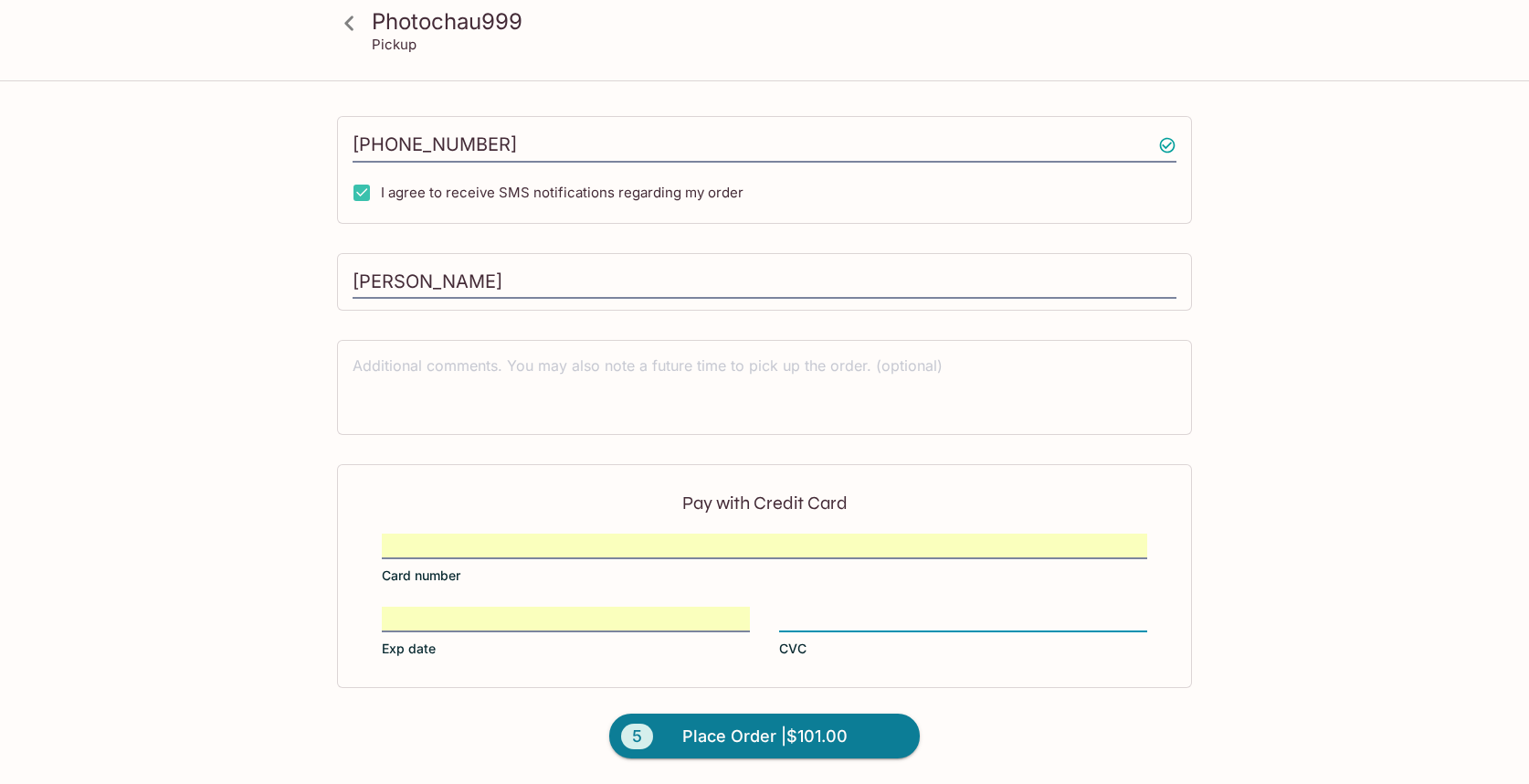
scroll to position [492, 0]
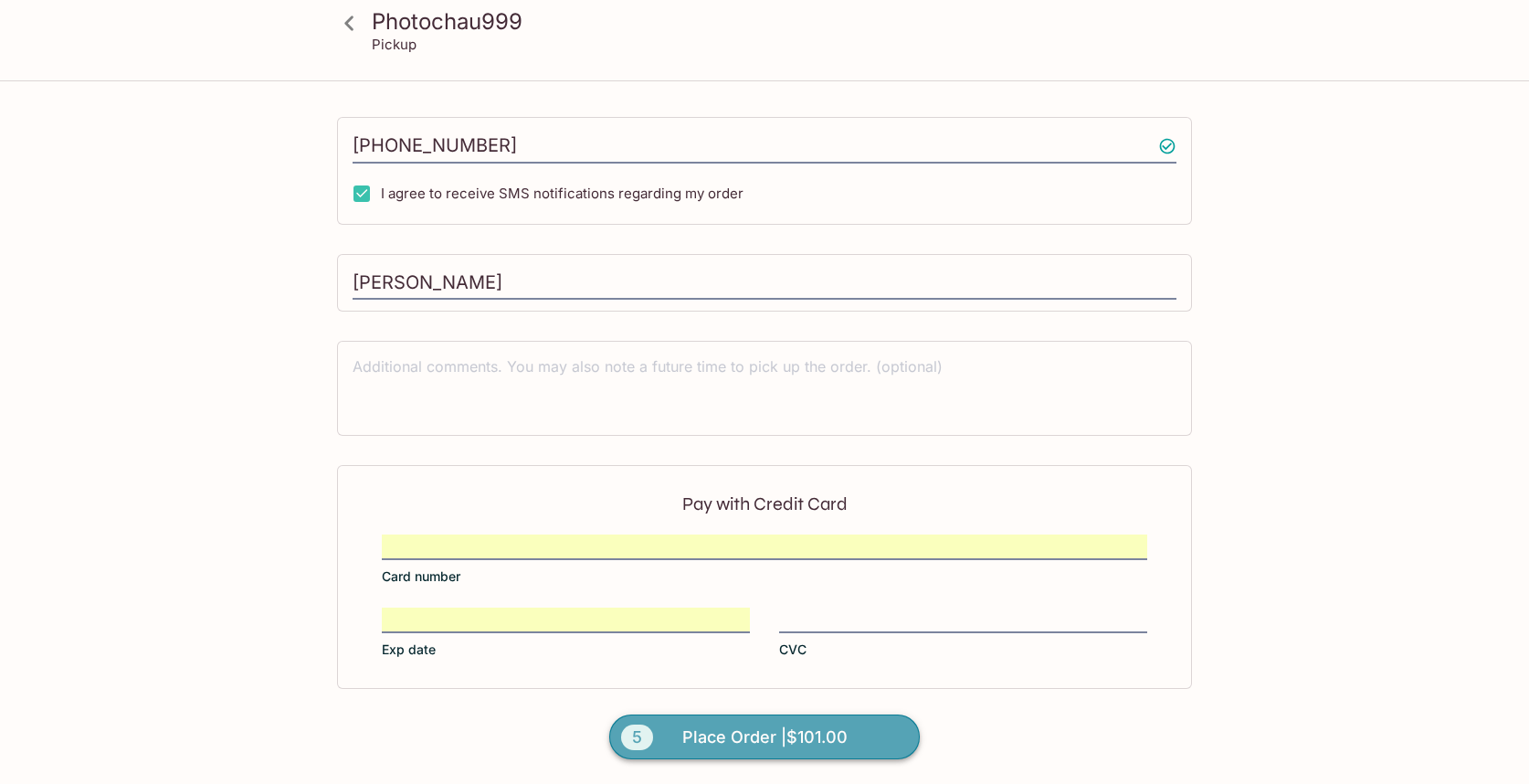
click at [779, 735] on span "Place Order | $101.00" at bounding box center [764, 737] width 165 height 29
